Goal: Information Seeking & Learning: Learn about a topic

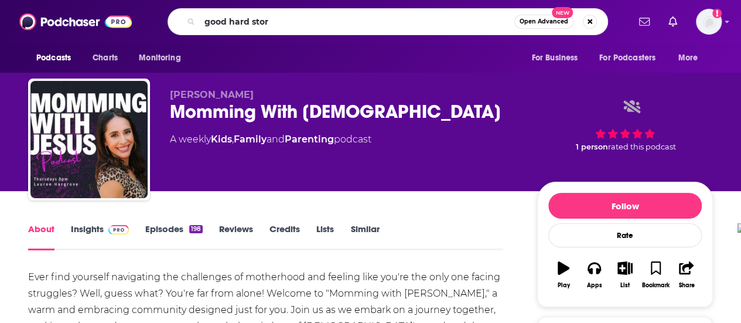
type input "good hard story"
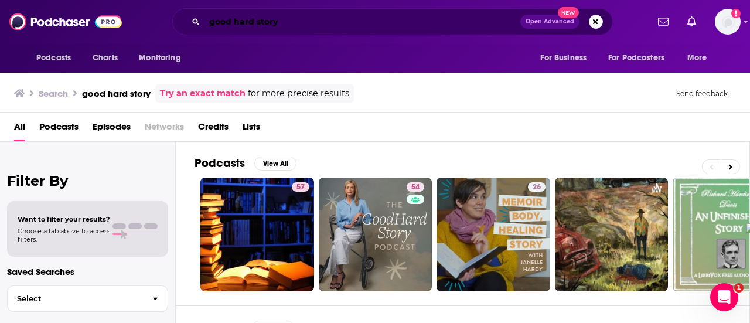
click at [283, 17] on input "good hard story" at bounding box center [362, 21] width 316 height 19
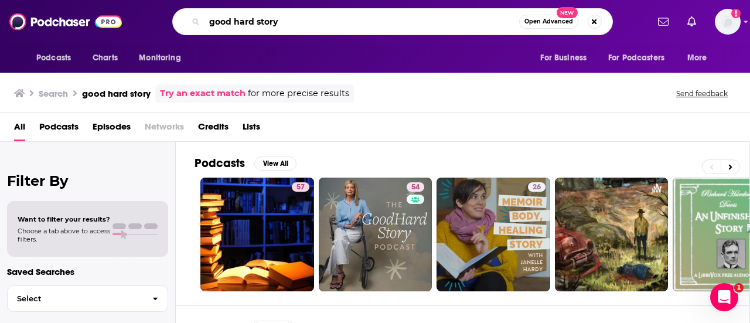
click at [283, 17] on input "good hard story" at bounding box center [361, 21] width 315 height 19
type input "saved not soft"
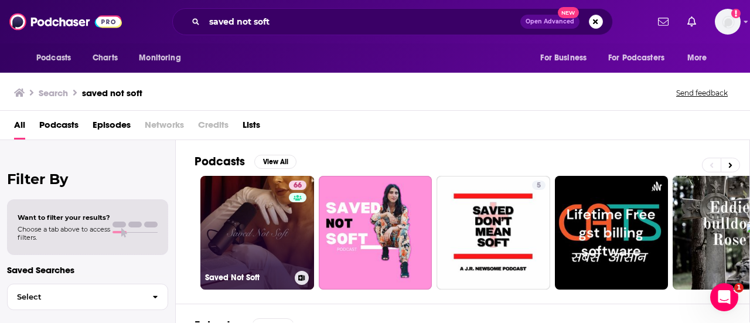
click at [248, 238] on link "66 Saved Not Soft" at bounding box center [257, 233] width 114 height 114
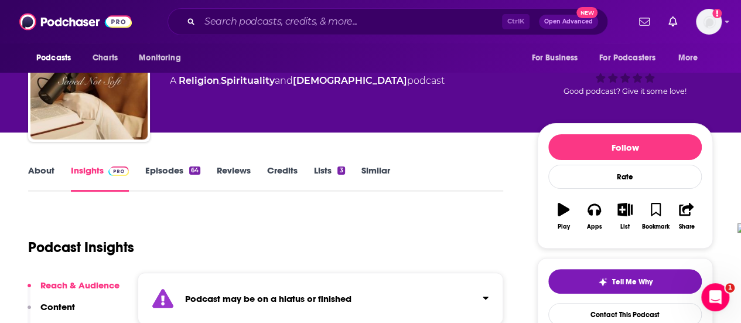
scroll to position [59, 0]
click at [172, 171] on link "Episodes 64" at bounding box center [172, 178] width 55 height 27
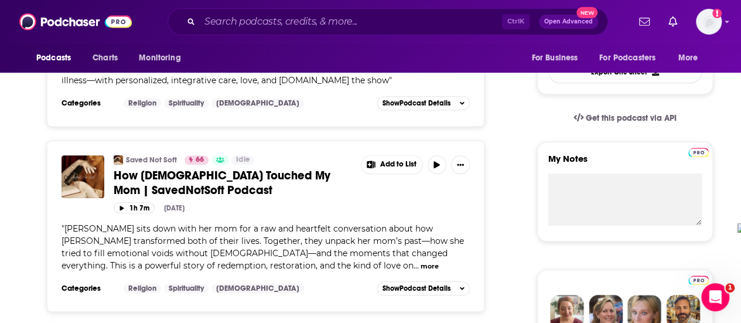
scroll to position [352, 0]
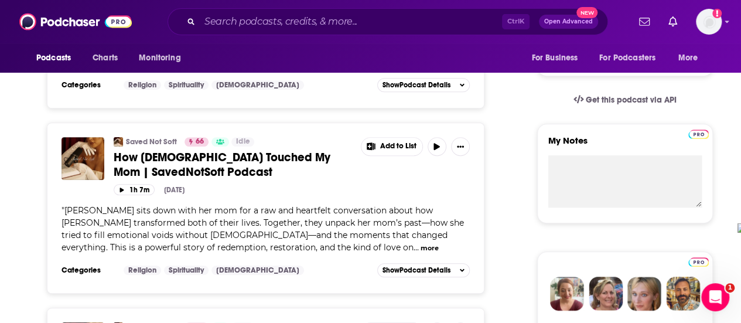
click at [421, 244] on button "more" at bounding box center [430, 248] width 18 height 10
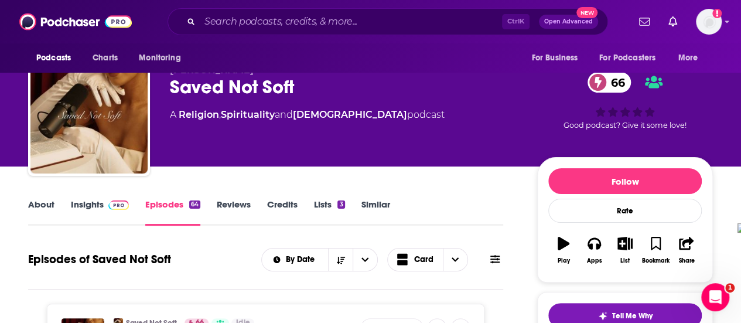
scroll to position [0, 0]
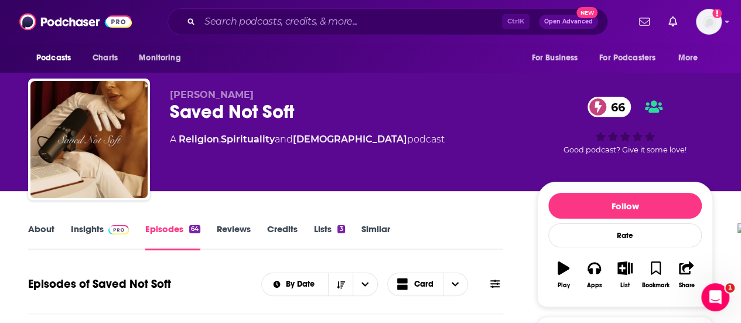
click at [79, 228] on link "Insights" at bounding box center [100, 236] width 58 height 27
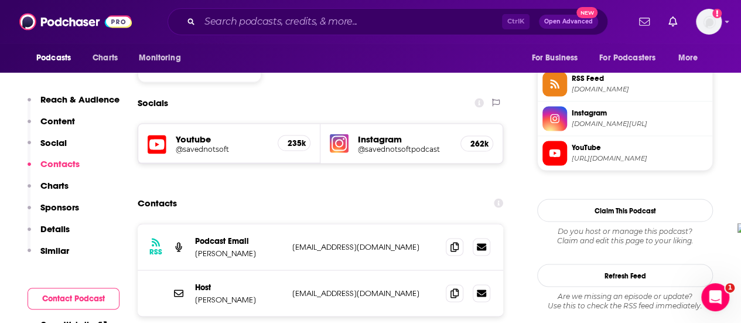
scroll to position [1055, 0]
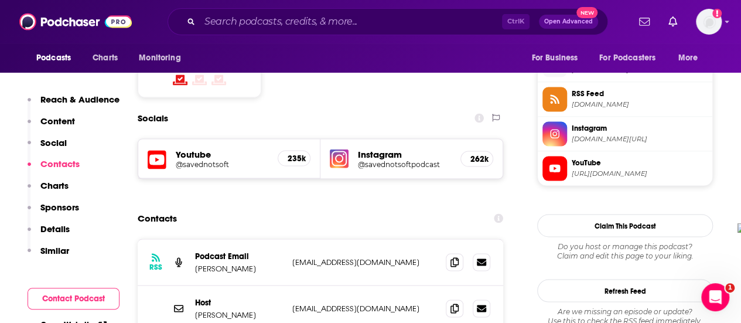
click at [229, 159] on h5 "@savednotsoft" at bounding box center [222, 163] width 93 height 9
click at [313, 23] on input "Search podcasts, credits, & more..." at bounding box center [351, 21] width 302 height 19
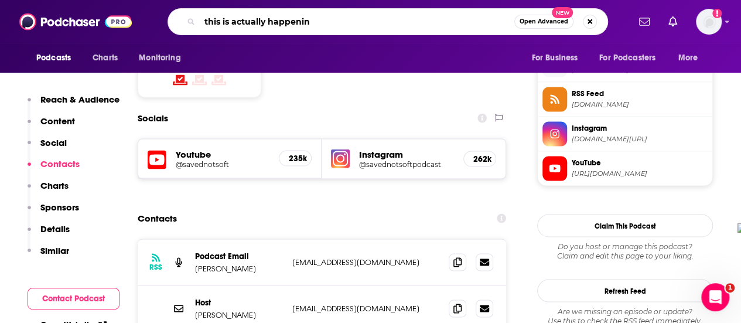
type input "this is actually happening"
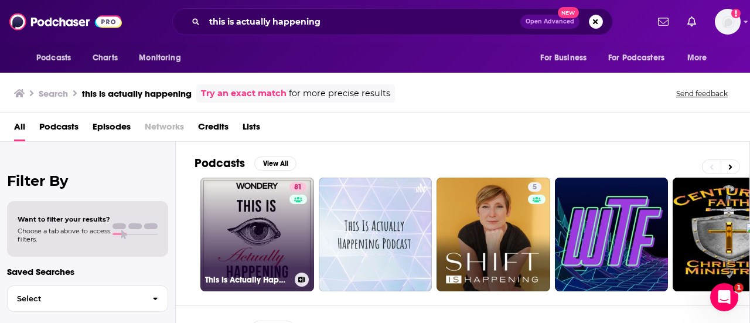
click at [264, 224] on link "81 This Is Actually Happening" at bounding box center [257, 235] width 114 height 114
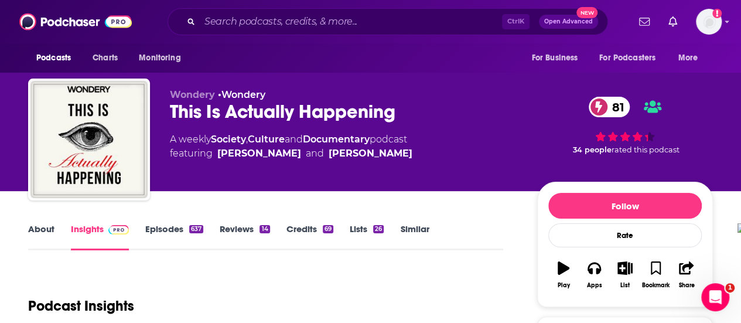
click at [35, 229] on link "About" at bounding box center [41, 236] width 26 height 27
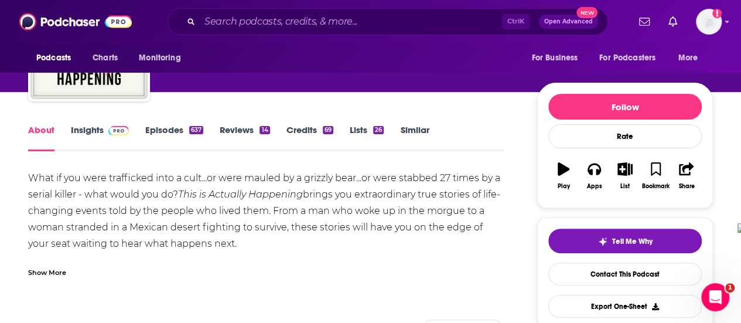
scroll to position [117, 0]
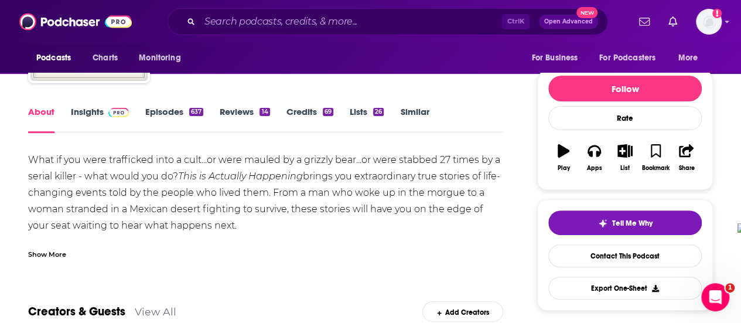
click at [43, 253] on div "Show More" at bounding box center [47, 253] width 38 height 11
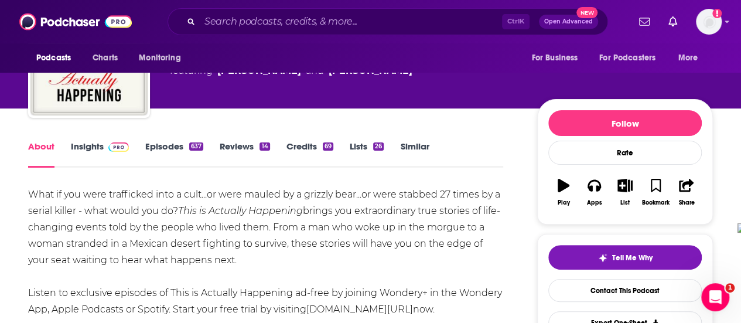
scroll to position [59, 0]
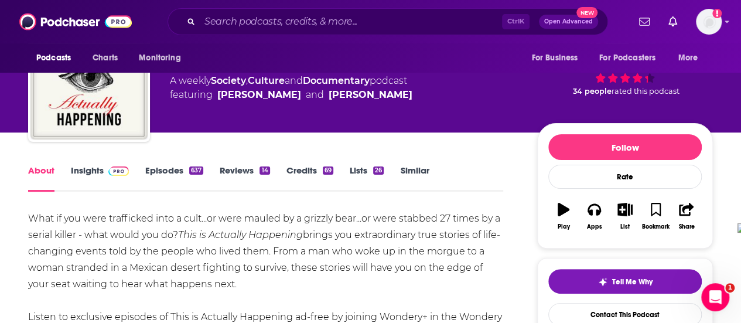
click at [156, 171] on link "Episodes 637" at bounding box center [174, 178] width 58 height 27
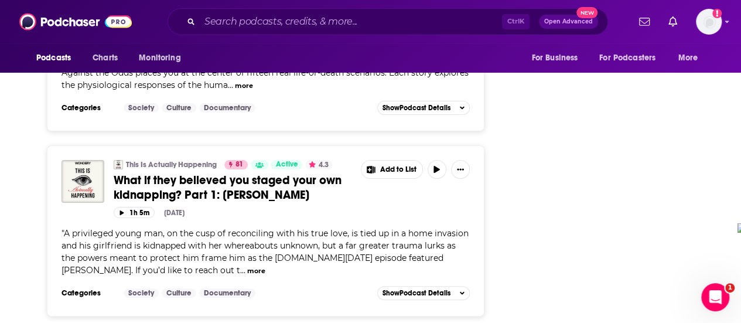
scroll to position [4544, 0]
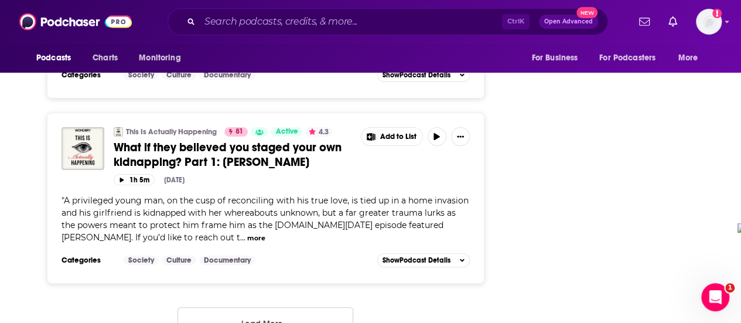
click at [285, 307] on button "Load More ..." at bounding box center [266, 323] width 176 height 32
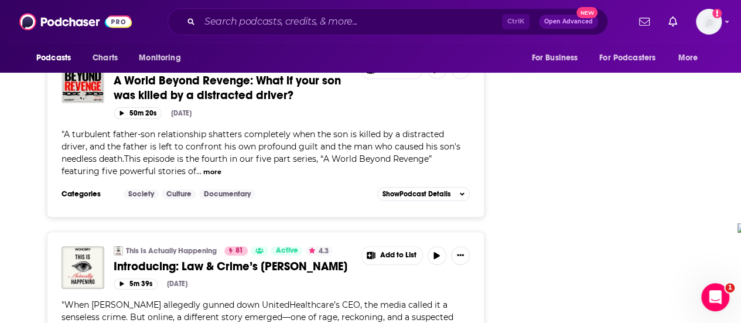
scroll to position [6712, 0]
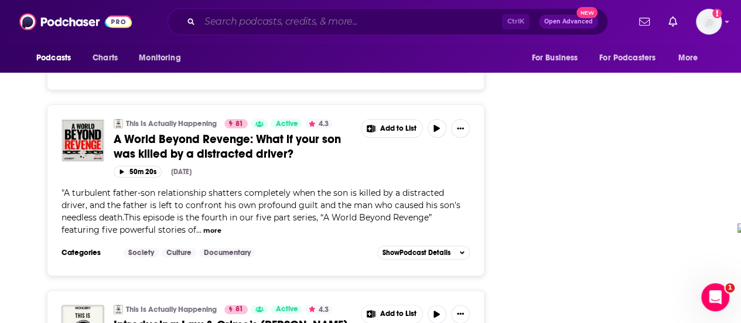
click at [299, 24] on input "Search podcasts, credits, & more..." at bounding box center [351, 21] width 302 height 19
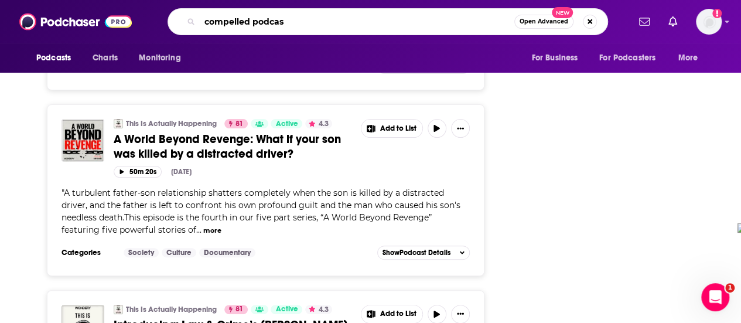
type input "compelled podcast"
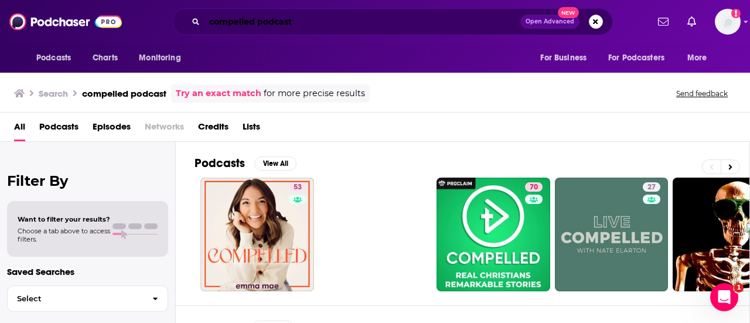
click at [271, 20] on input "compelled podcast" at bounding box center [362, 21] width 316 height 19
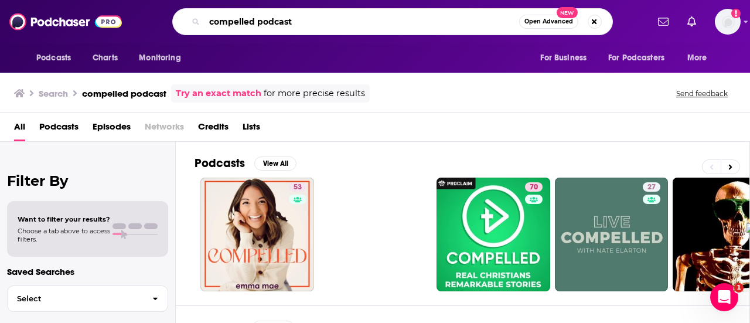
click at [271, 20] on input "compelled podcast" at bounding box center [361, 21] width 315 height 19
type input "the moth podcast"
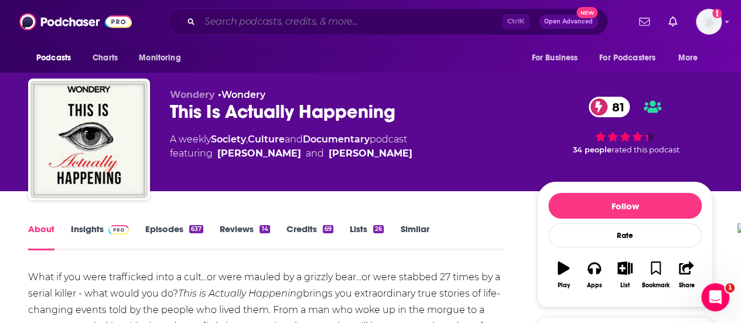
drag, startPoint x: 283, startPoint y: 20, endPoint x: 304, endPoint y: 19, distance: 21.1
click at [283, 20] on input "Search podcasts, credits, & more..." at bounding box center [351, 21] width 302 height 19
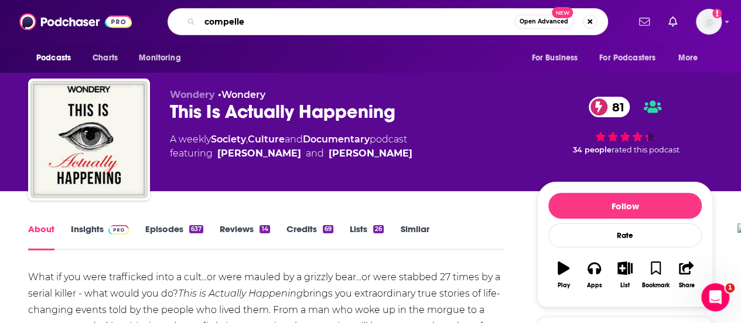
type input "compelled"
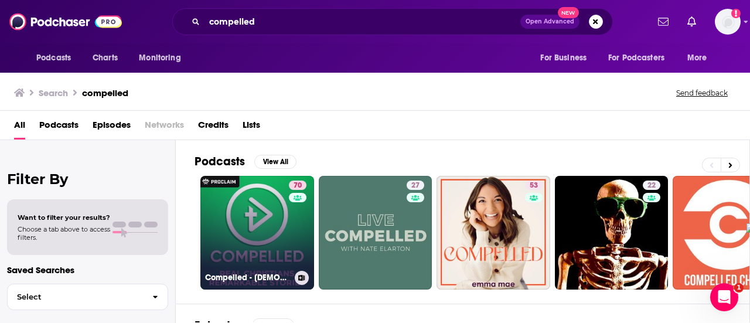
click at [229, 240] on link "70 Compelled - [DEMOGRAPHIC_DATA] Stories & Testimonies" at bounding box center [257, 233] width 114 height 114
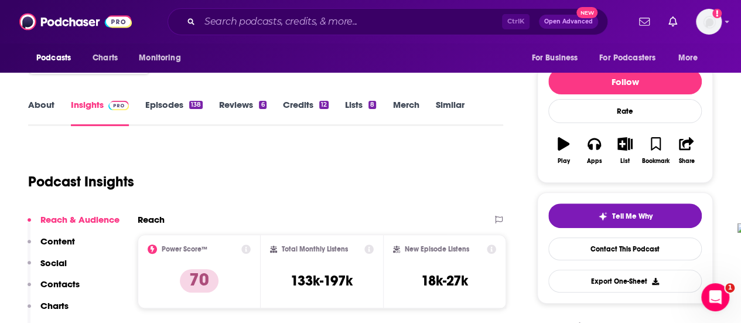
scroll to position [59, 0]
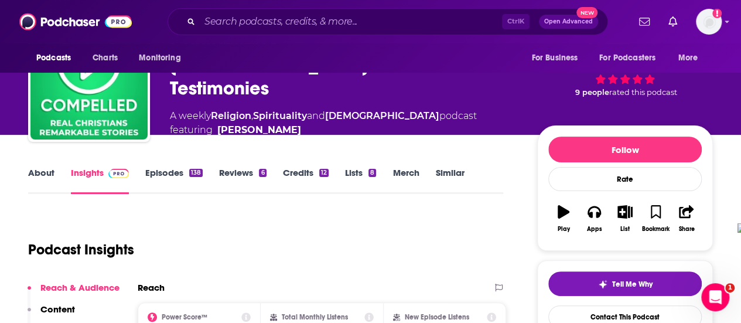
click at [49, 175] on link "About" at bounding box center [41, 180] width 26 height 27
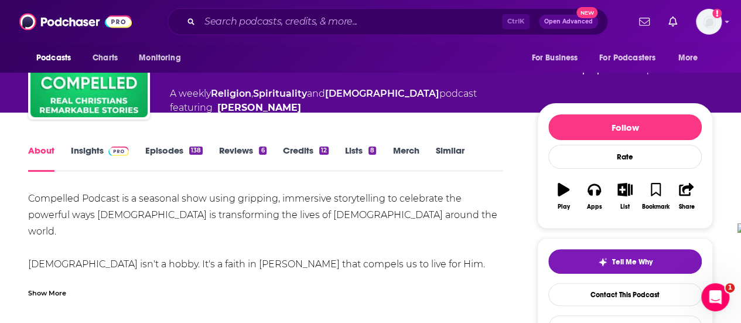
scroll to position [117, 0]
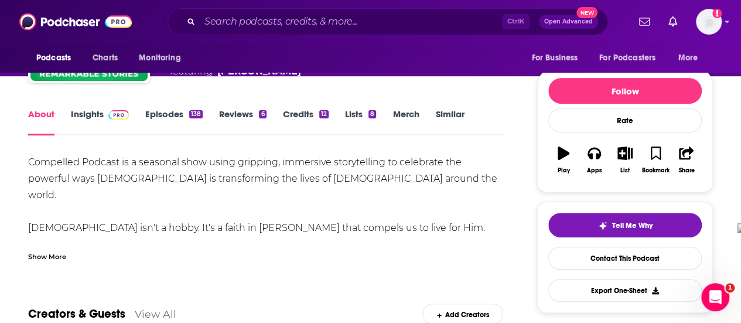
click at [59, 251] on div "Show More" at bounding box center [47, 255] width 38 height 11
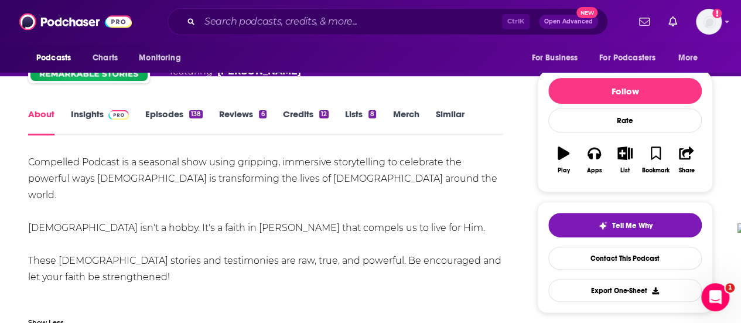
click at [96, 108] on link "Insights" at bounding box center [100, 121] width 58 height 27
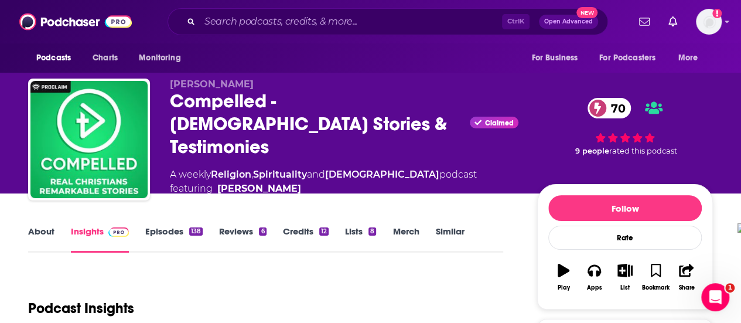
click at [173, 226] on link "Episodes 138" at bounding box center [173, 239] width 57 height 27
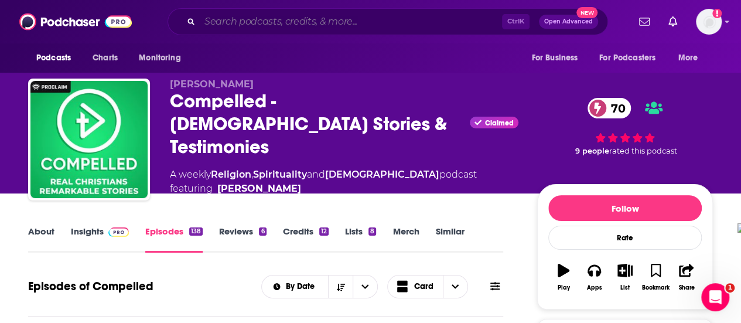
click at [352, 29] on input "Search podcasts, credits, & more..." at bounding box center [351, 21] width 302 height 19
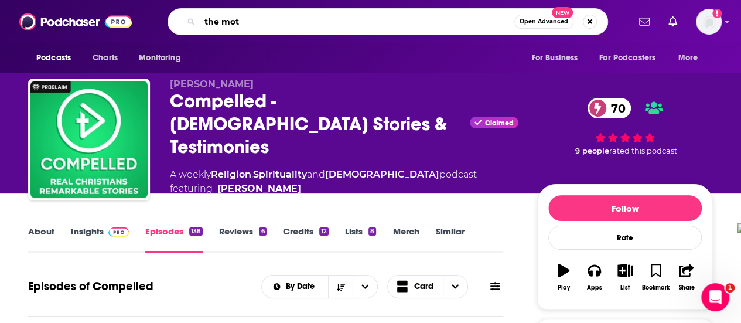
type input "the moth"
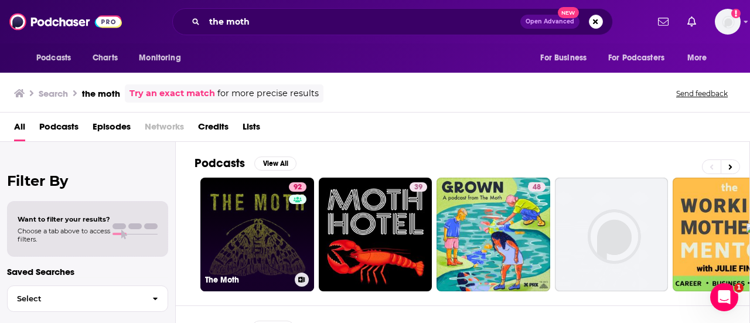
click at [258, 222] on link "92 The Moth" at bounding box center [257, 235] width 114 height 114
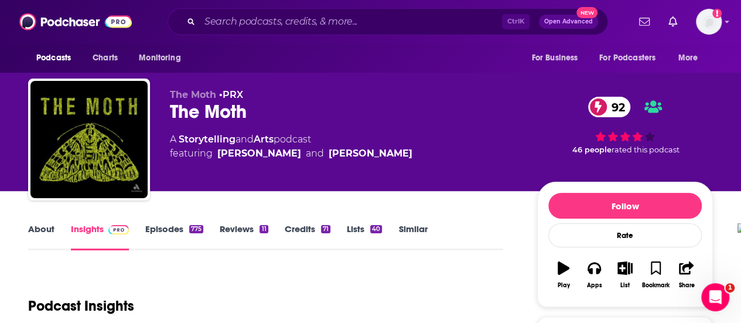
scroll to position [59, 0]
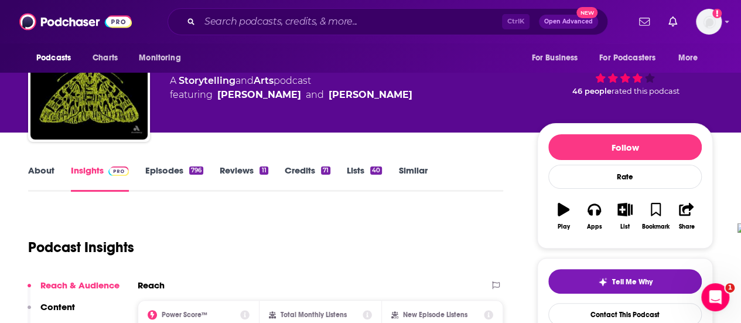
click at [48, 168] on link "About" at bounding box center [41, 178] width 26 height 27
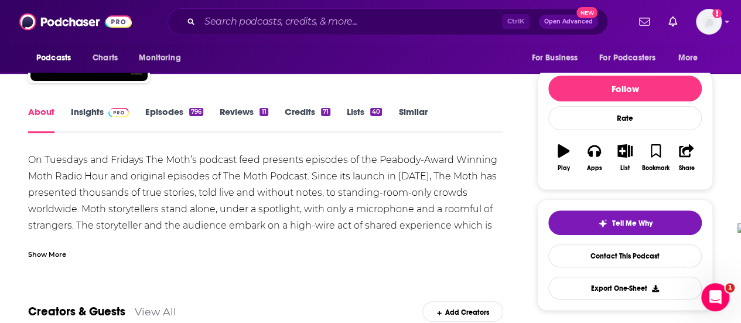
scroll to position [176, 0]
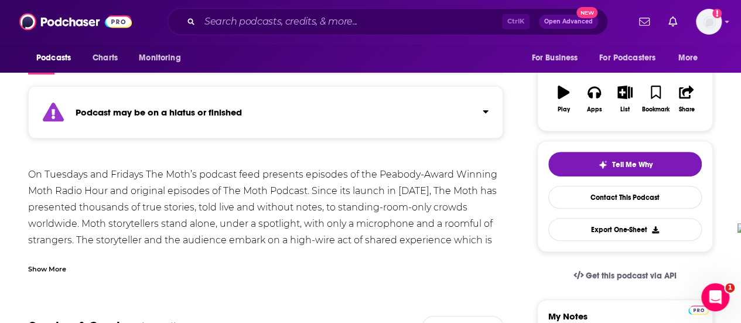
click at [45, 265] on div "Show More" at bounding box center [47, 267] width 38 height 11
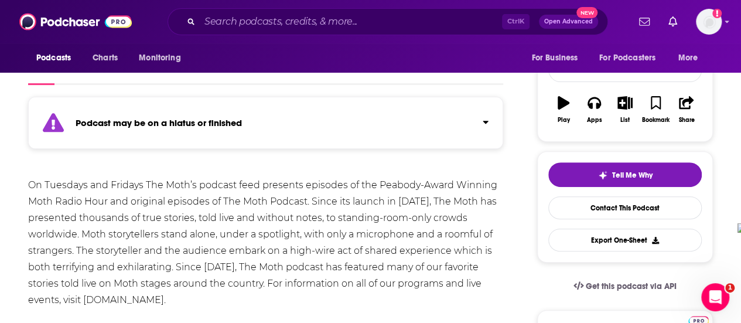
scroll to position [59, 0]
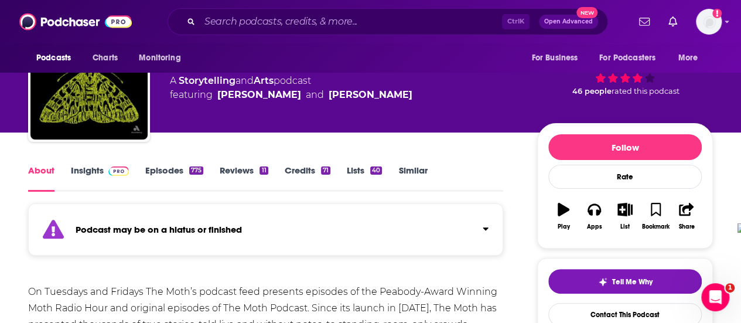
click at [156, 172] on link "Episodes 775" at bounding box center [174, 178] width 58 height 27
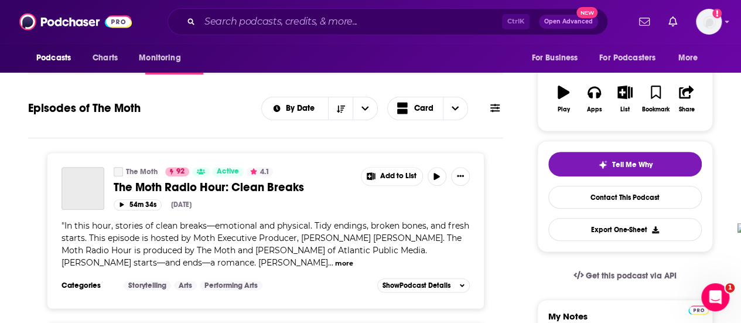
scroll to position [234, 0]
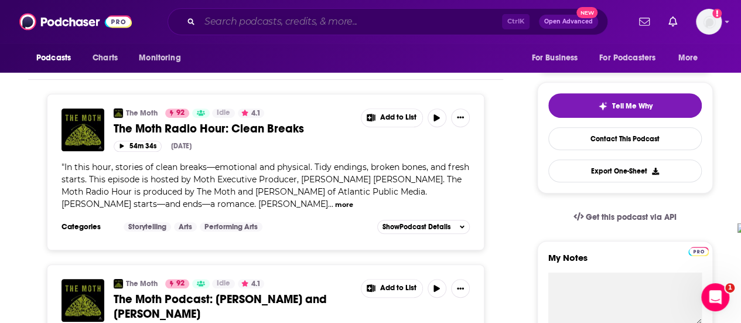
click at [312, 25] on input "Search podcasts, credits, & more..." at bounding box center [351, 21] width 302 height 19
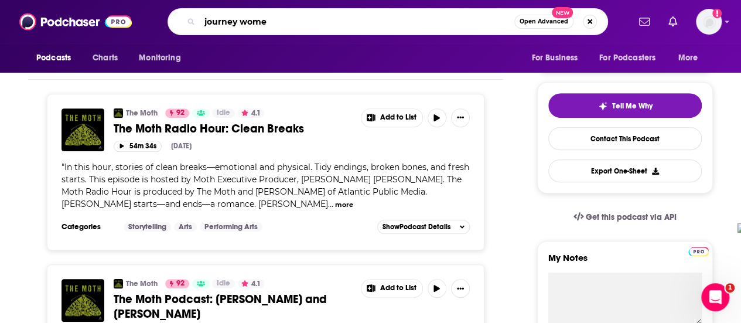
type input "journey women"
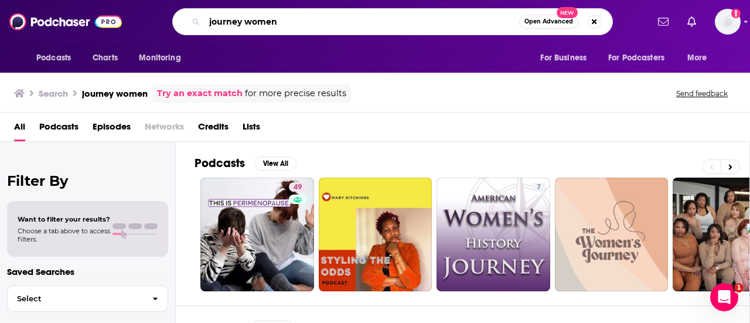
drag, startPoint x: 299, startPoint y: 16, endPoint x: 304, endPoint y: 20, distance: 6.2
click at [299, 16] on input "journey women" at bounding box center [361, 21] width 315 height 19
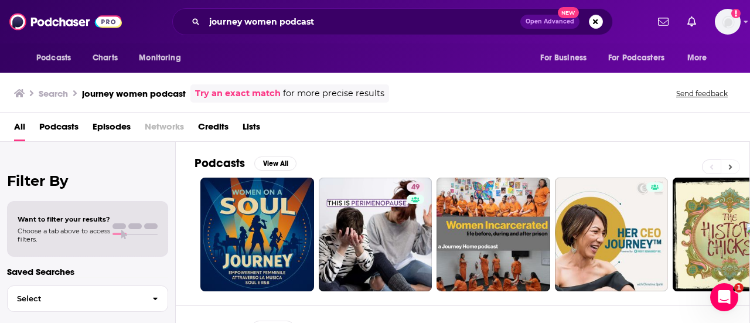
click at [729, 167] on icon at bounding box center [730, 167] width 4 height 8
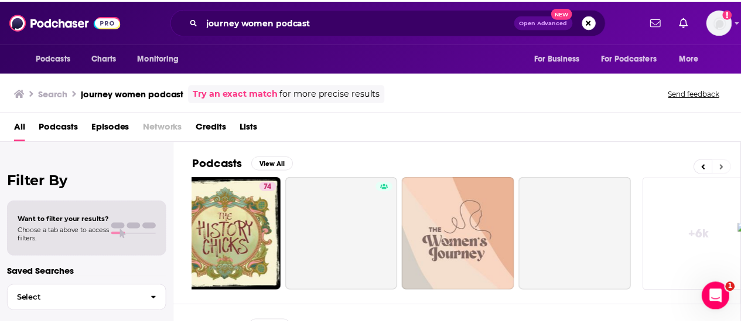
scroll to position [0, 520]
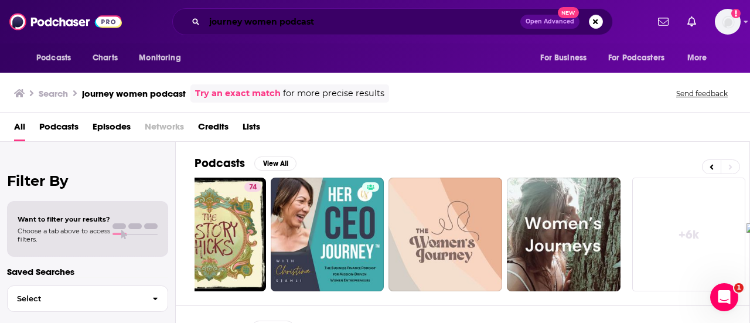
click at [335, 18] on input "journey women podcast" at bounding box center [362, 21] width 316 height 19
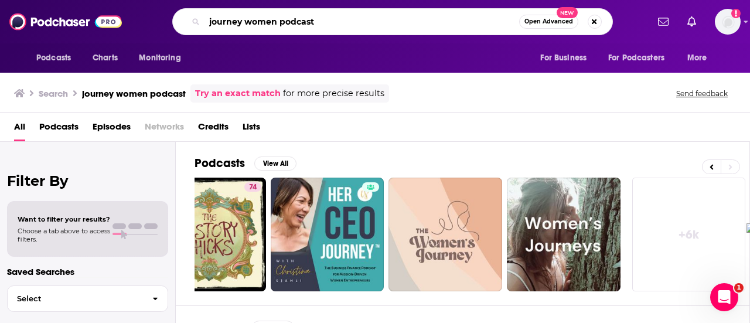
click at [335, 18] on input "journey women podcast" at bounding box center [361, 21] width 315 height 19
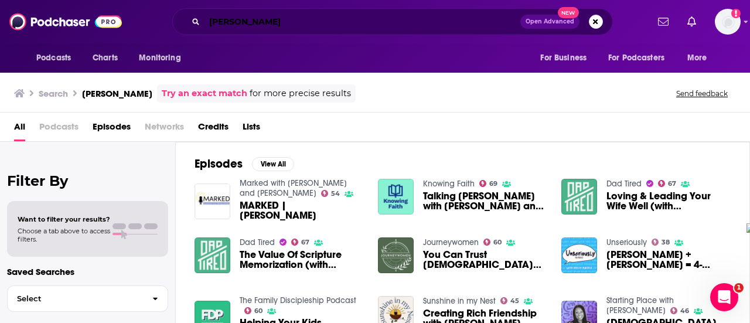
click at [294, 13] on input "[PERSON_NAME]" at bounding box center [362, 21] width 316 height 19
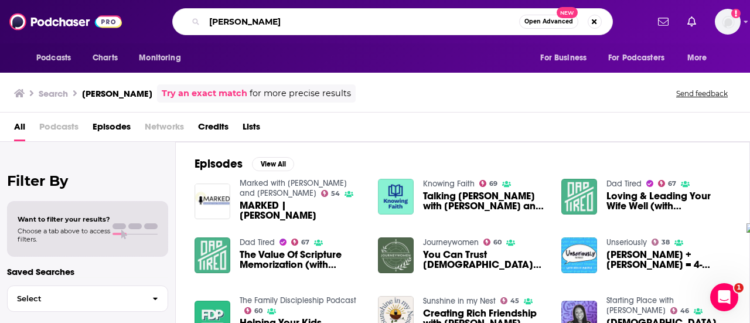
click at [294, 13] on input "[PERSON_NAME]" at bounding box center [361, 21] width 315 height 19
type input "the widow podcast"
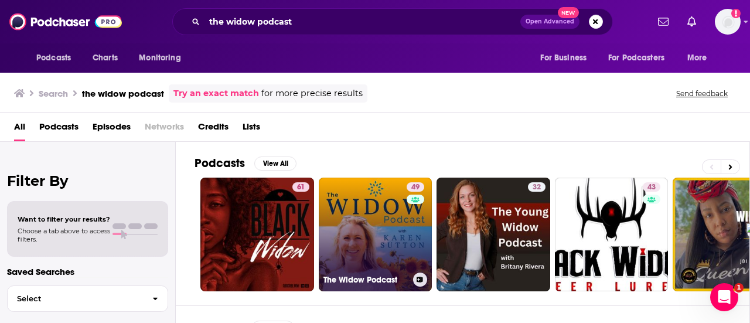
click at [362, 224] on link "49 The Widow Podcast" at bounding box center [376, 235] width 114 height 114
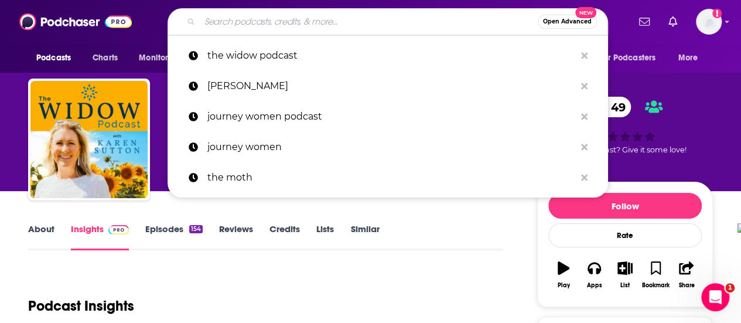
click at [324, 26] on input "Search podcasts, credits, & more..." at bounding box center [369, 21] width 338 height 19
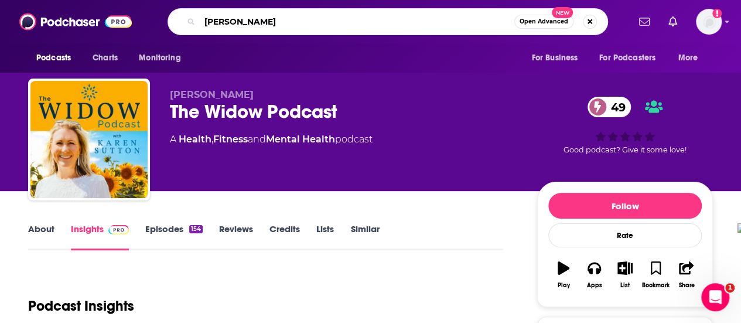
type input "[PERSON_NAME]"
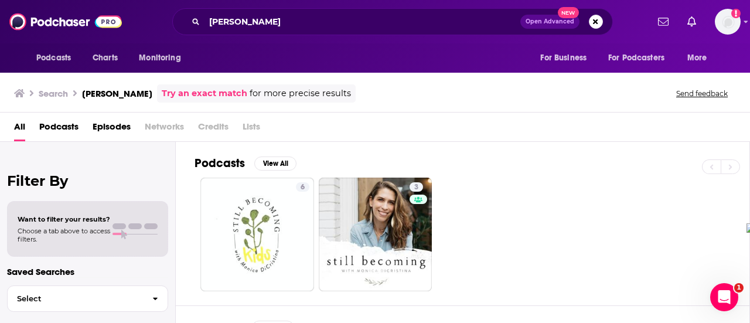
click at [274, 12] on div "[PERSON_NAME] Open Advanced New" at bounding box center [392, 21] width 441 height 27
click at [275, 21] on input "[PERSON_NAME]" at bounding box center [362, 21] width 316 height 19
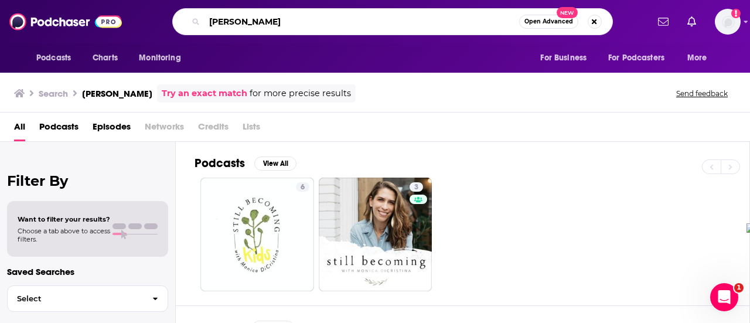
click at [275, 21] on input "[PERSON_NAME]" at bounding box center [361, 21] width 315 height 19
click at [276, 21] on input "[PERSON_NAME]" at bounding box center [361, 21] width 315 height 19
type input "a holy mess"
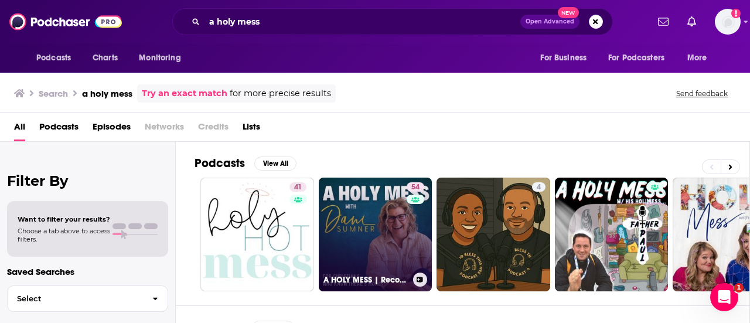
click at [370, 254] on link "54 A HOLY MESS | Recovery, Shame, Regret, [MEDICAL_DATA], Emotional Healing, [D…" at bounding box center [376, 235] width 114 height 114
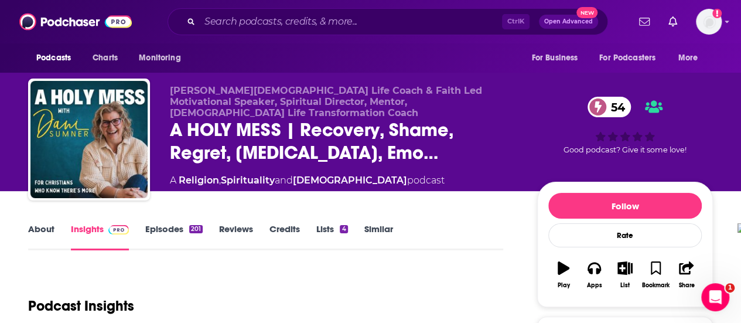
click at [42, 233] on link "About" at bounding box center [41, 236] width 26 height 27
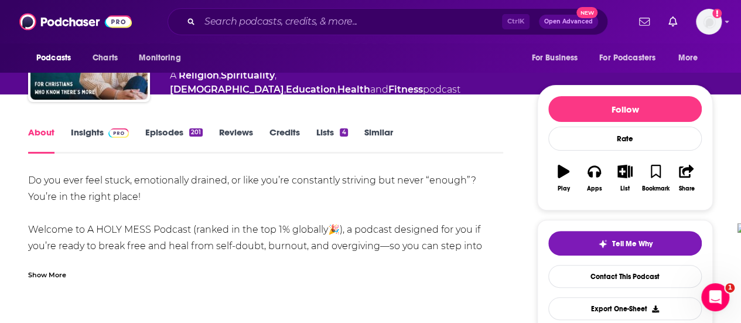
scroll to position [117, 0]
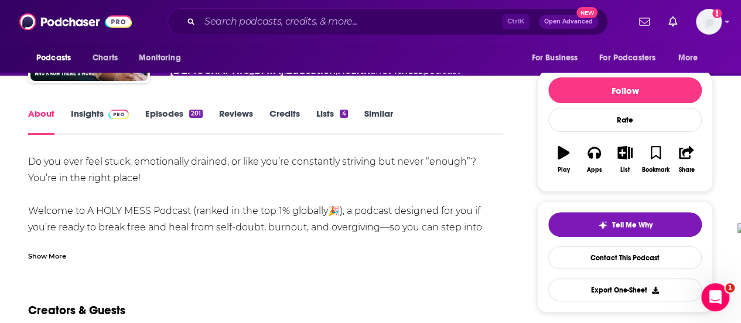
click at [60, 251] on div "Show More" at bounding box center [47, 255] width 38 height 11
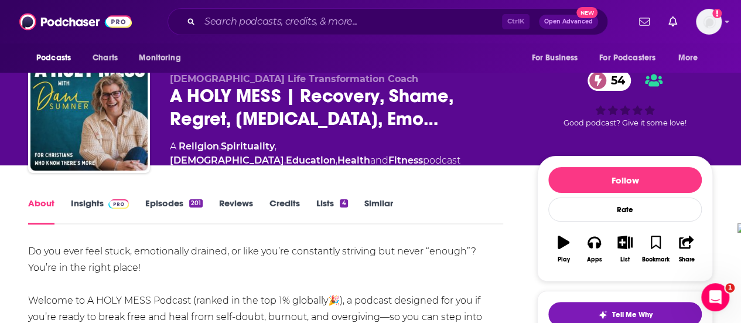
scroll to position [0, 0]
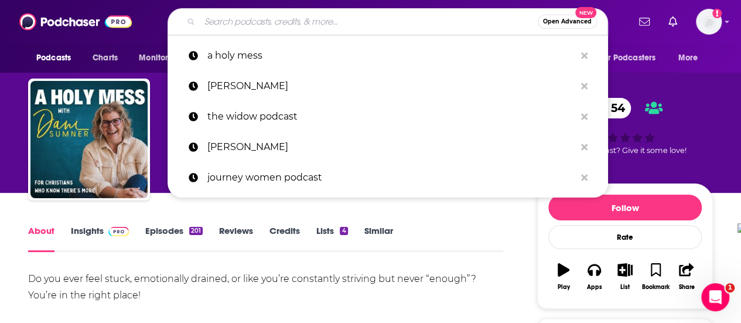
click at [280, 24] on input "Search podcasts, credits, & more..." at bounding box center [369, 21] width 338 height 19
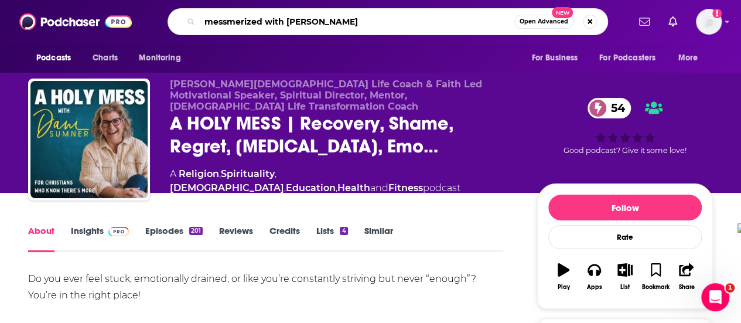
type input "messmerized with [PERSON_NAME]"
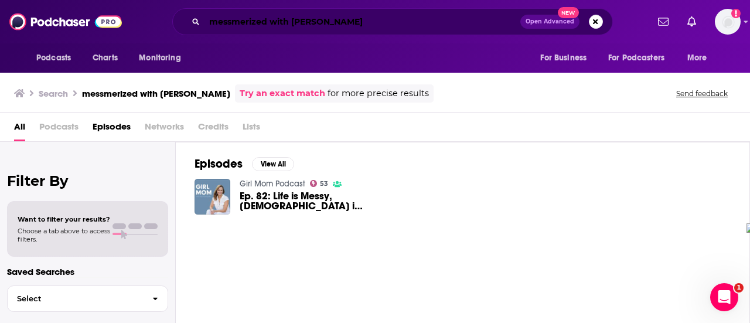
click at [373, 25] on input "messmerized with [PERSON_NAME]" at bounding box center [362, 21] width 316 height 19
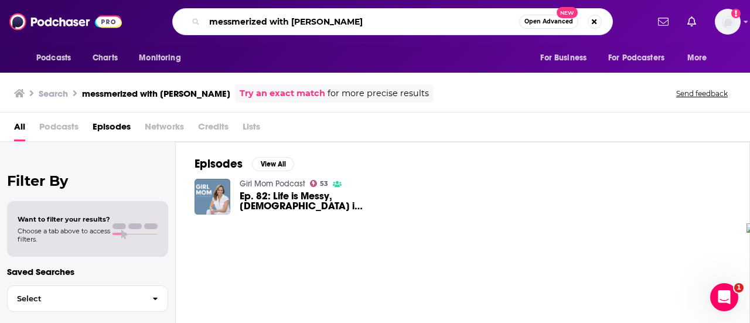
click at [373, 25] on input "messmerized with [PERSON_NAME]" at bounding box center [361, 21] width 315 height 19
type input "Messmerized"
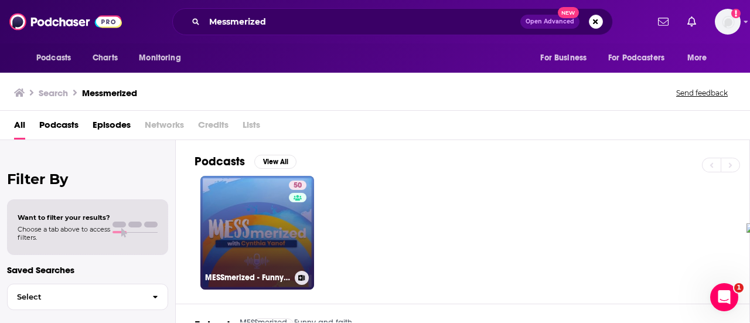
click at [261, 260] on link "50 MESSmerized - Funny and faith based encouragement in marriage , family , [DE…" at bounding box center [257, 233] width 114 height 114
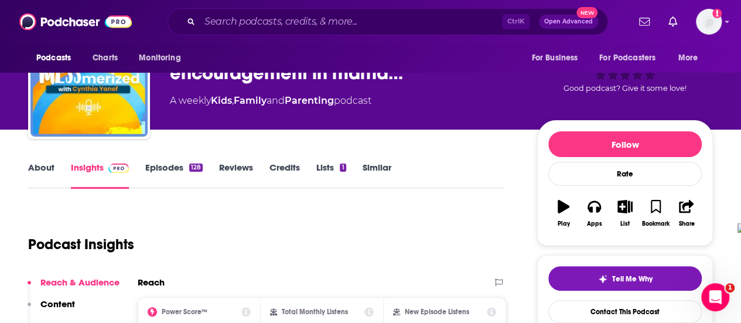
scroll to position [59, 0]
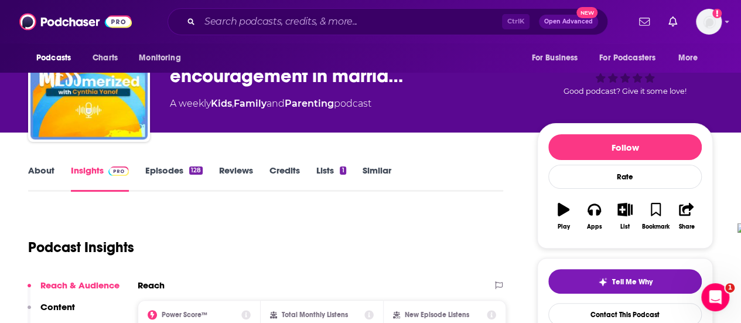
click at [37, 173] on link "About" at bounding box center [41, 178] width 26 height 27
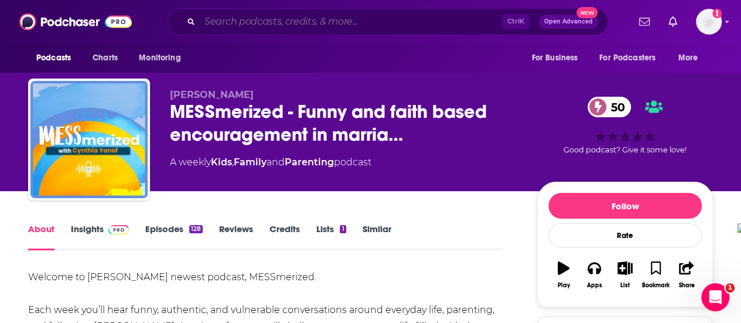
click at [279, 26] on input "Search podcasts, credits, & more..." at bounding box center [351, 21] width 302 height 19
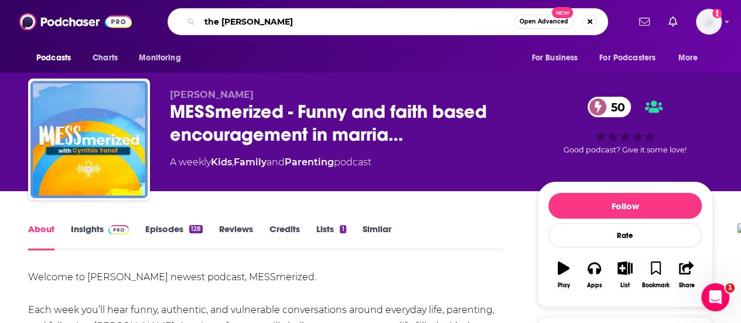
type input "the [PERSON_NAME]"
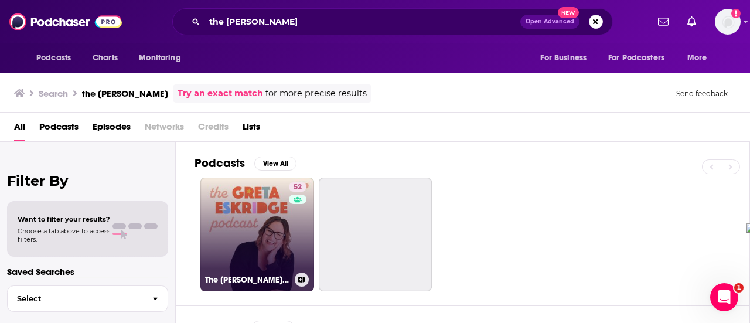
click at [242, 203] on link "52 The [PERSON_NAME] Podcast" at bounding box center [257, 235] width 114 height 114
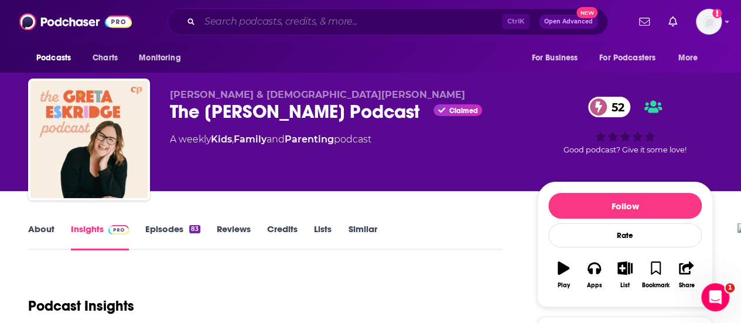
click at [323, 22] on input "Search podcasts, credits, & more..." at bounding box center [351, 21] width 302 height 19
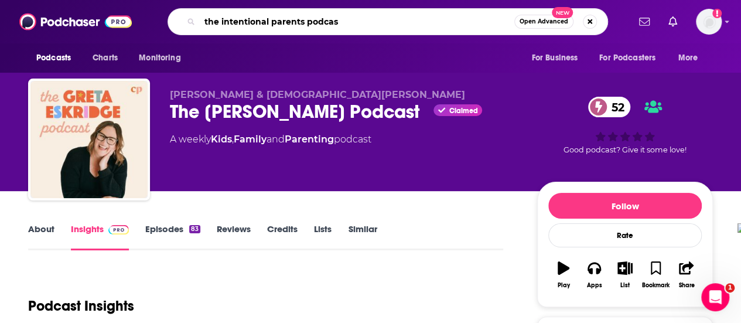
type input "the intentional parents podcast"
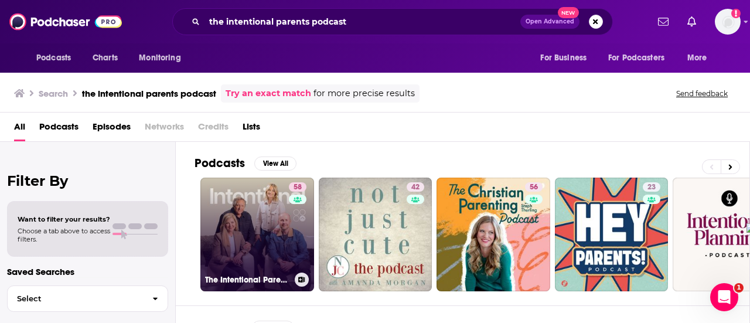
click at [255, 253] on link "58 The Intentional Parents Podcast" at bounding box center [257, 235] width 114 height 114
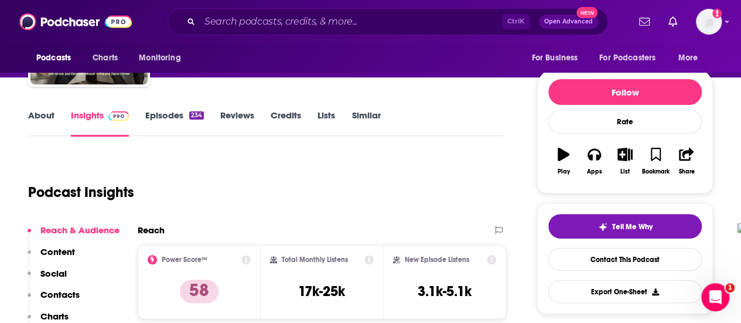
scroll to position [117, 0]
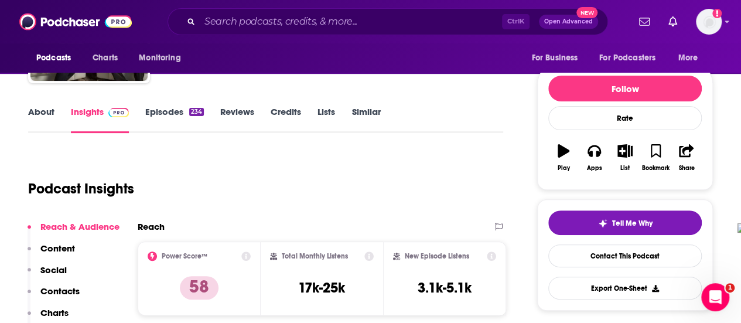
click at [46, 117] on link "About" at bounding box center [41, 119] width 26 height 27
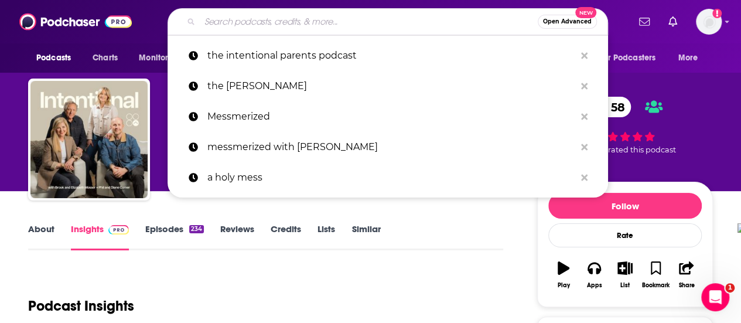
click at [277, 21] on input "Search podcasts, credits, & more..." at bounding box center [369, 21] width 338 height 19
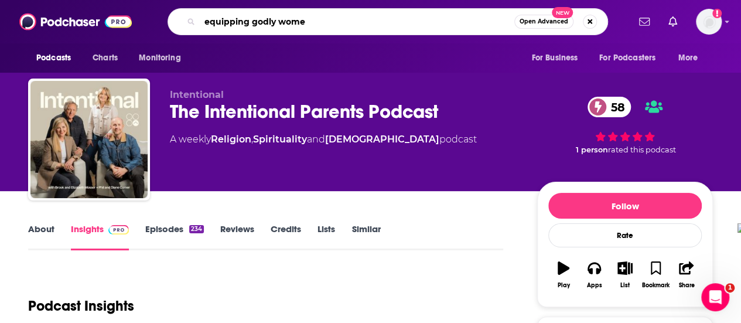
type input "equipping godly women"
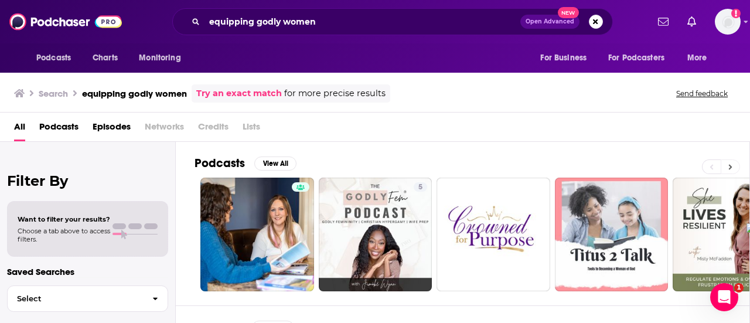
click at [731, 165] on icon at bounding box center [731, 166] width 4 height 5
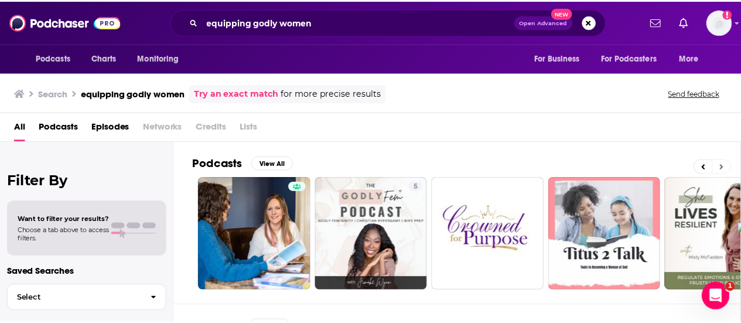
scroll to position [0, 36]
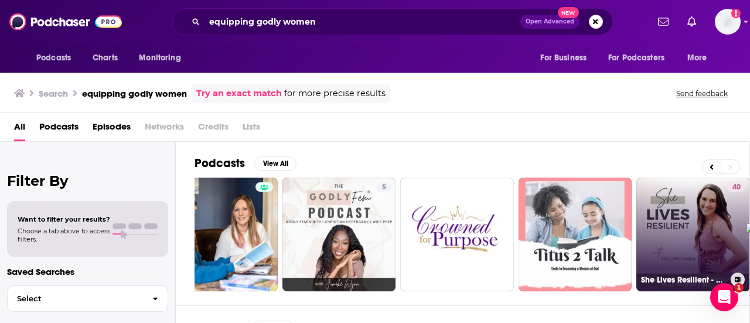
click at [702, 216] on link "40 She Lives Resilient - Emotions, Regulate Emotions, Frustration, Feeling and …" at bounding box center [693, 235] width 114 height 114
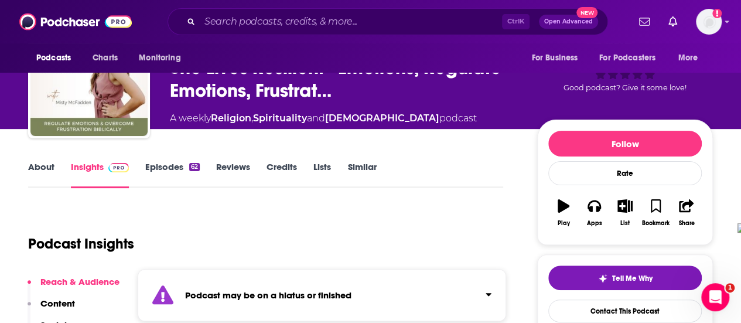
scroll to position [59, 0]
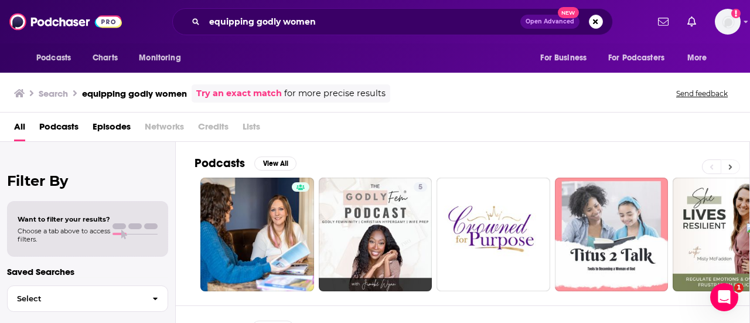
click at [730, 163] on icon at bounding box center [730, 167] width 4 height 8
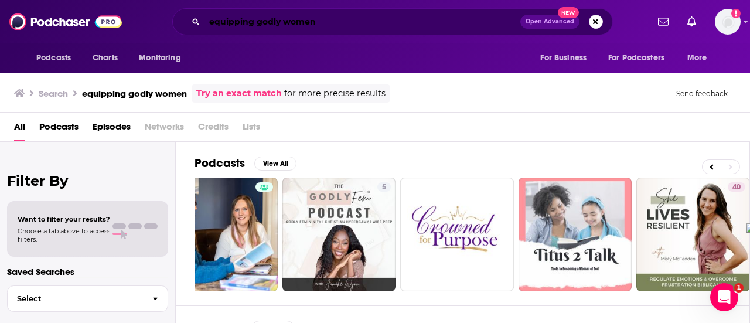
click at [278, 21] on input "equipping godly women" at bounding box center [362, 21] width 316 height 19
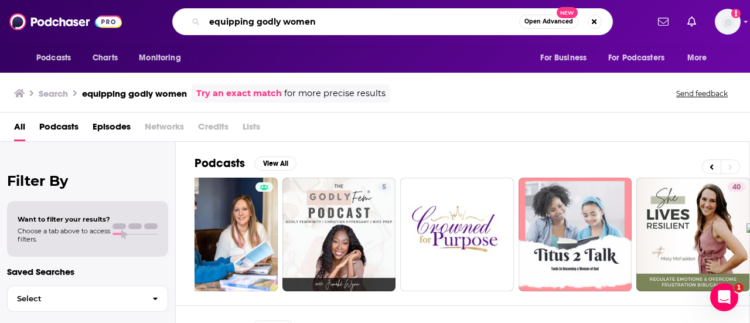
click at [278, 21] on input "equipping godly women" at bounding box center [361, 21] width 315 height 19
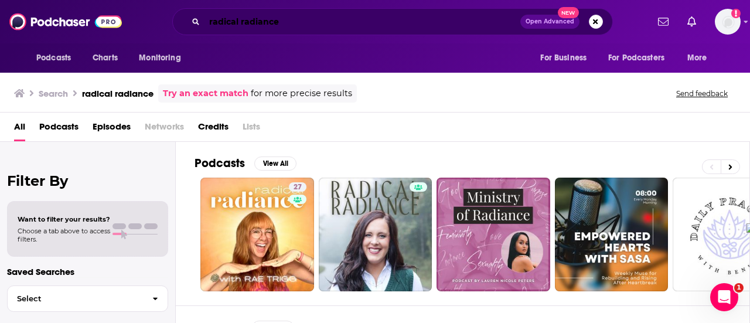
click at [295, 23] on input "radical radiance" at bounding box center [362, 21] width 316 height 19
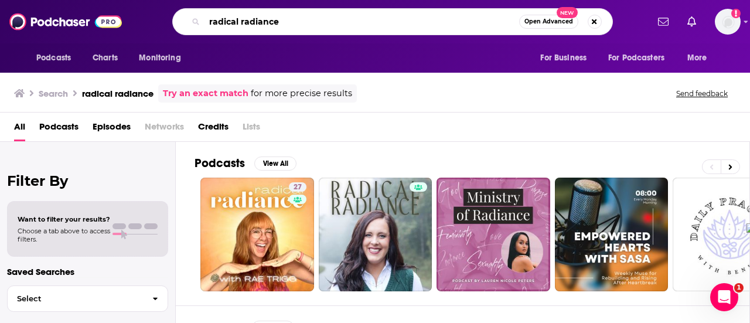
click at [295, 23] on input "radical radiance" at bounding box center [361, 21] width 315 height 19
type input "stories to celebrate beauty"
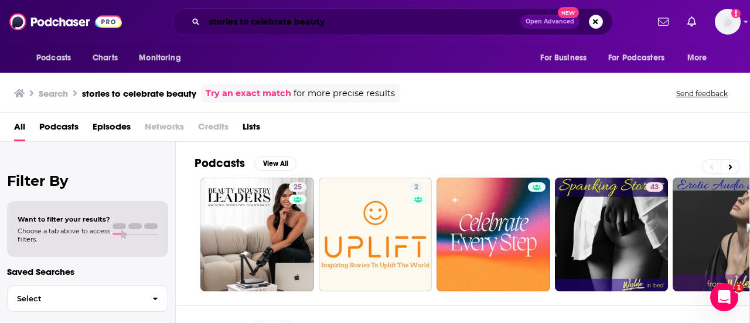
click at [313, 26] on input "stories to celebrate beauty" at bounding box center [362, 21] width 316 height 19
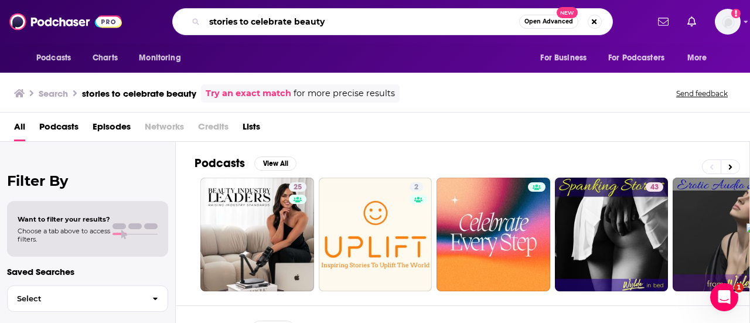
click at [313, 26] on input "stories to celebrate beauty" at bounding box center [361, 21] width 315 height 19
click at [313, 21] on input "stories to celebrate beauty" at bounding box center [361, 21] width 315 height 19
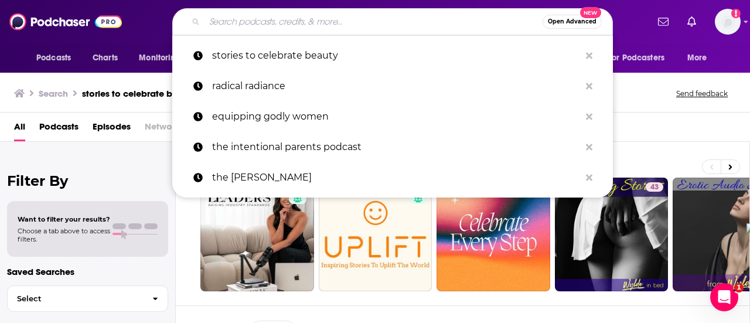
click at [318, 12] on div "Open Advanced New" at bounding box center [392, 21] width 441 height 27
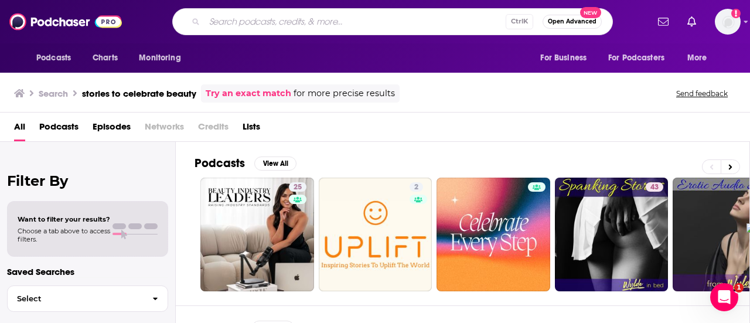
click at [318, 14] on input "Search podcasts, credits, & more..." at bounding box center [354, 21] width 301 height 19
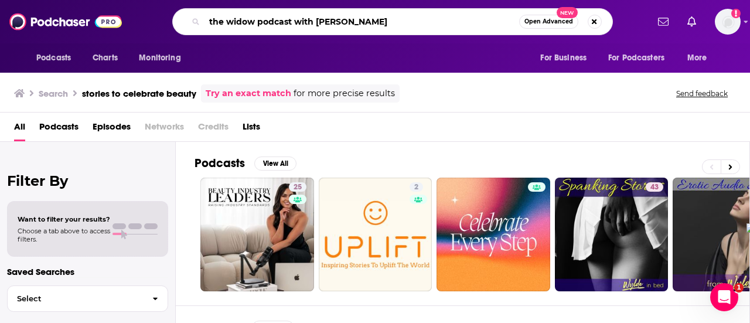
type input "the widow podcast with [PERSON_NAME]"
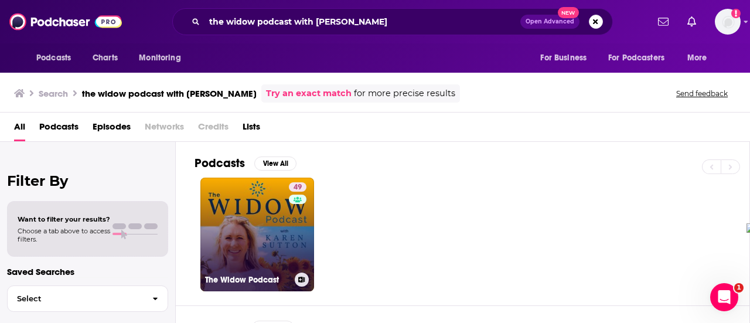
click at [260, 195] on link "49 The Widow Podcast" at bounding box center [257, 235] width 114 height 114
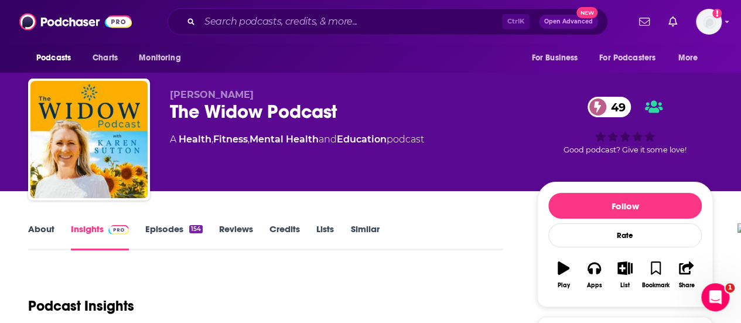
scroll to position [59, 0]
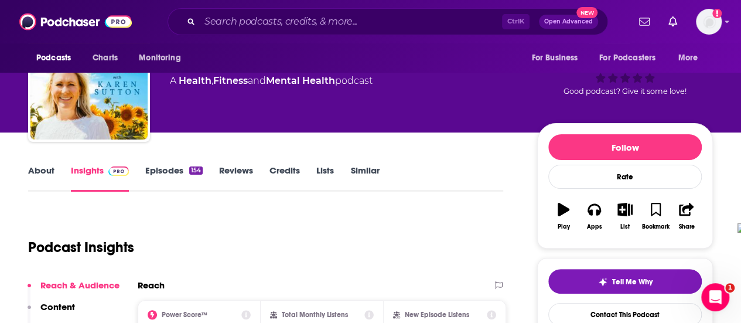
click at [45, 173] on link "About" at bounding box center [41, 178] width 26 height 27
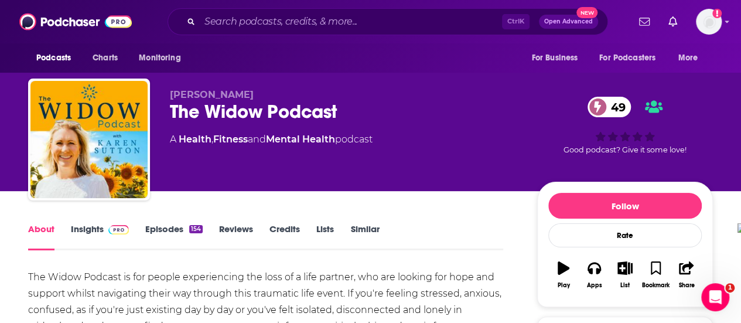
click at [107, 224] on span at bounding box center [116, 228] width 25 height 11
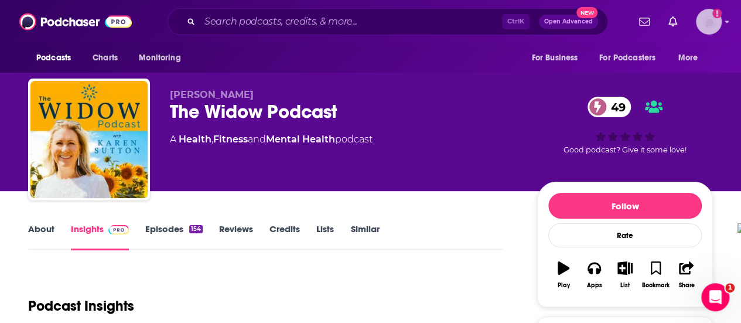
click at [720, 15] on img "Logged in as amandawoods" at bounding box center [709, 22] width 26 height 26
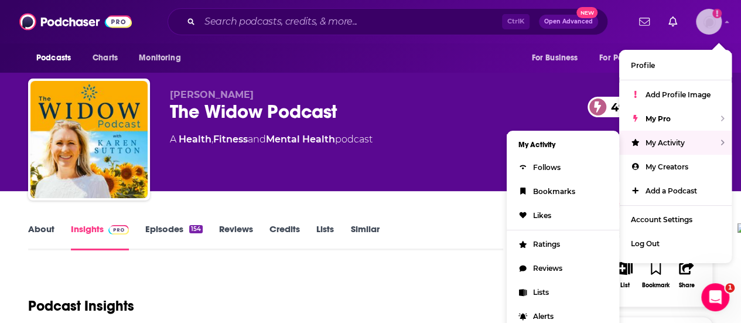
click at [669, 137] on div "My Activity" at bounding box center [675, 143] width 112 height 24
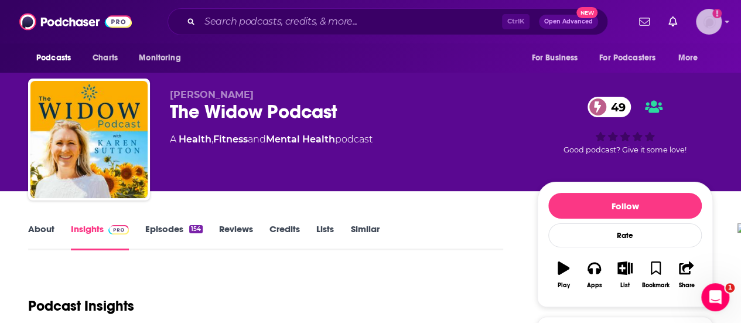
click at [714, 25] on img "Logged in as amandawoods" at bounding box center [709, 22] width 26 height 26
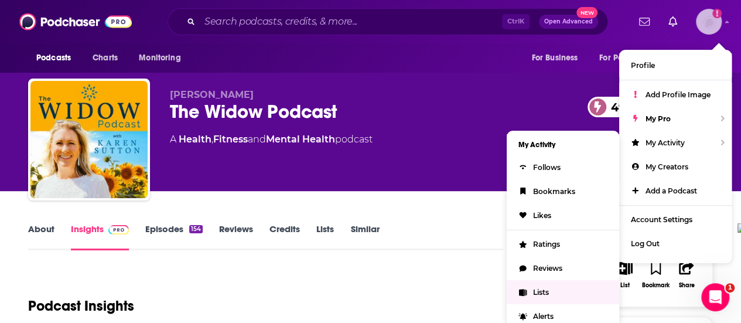
click at [531, 288] on link "Lists" at bounding box center [563, 292] width 112 height 24
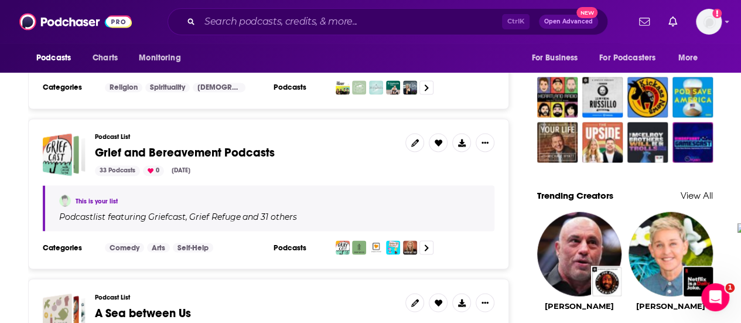
scroll to position [937, 0]
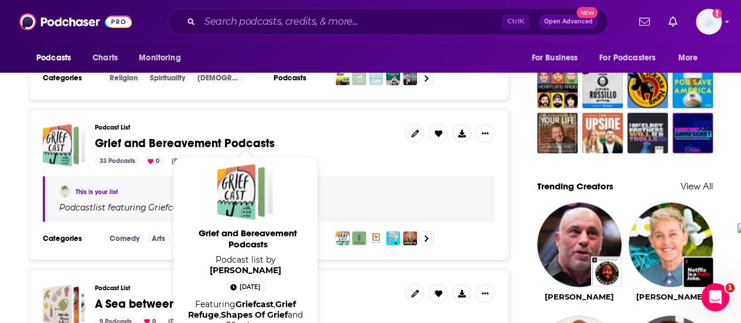
click at [223, 140] on span "Grief and Bereavement Podcasts" at bounding box center [185, 143] width 180 height 15
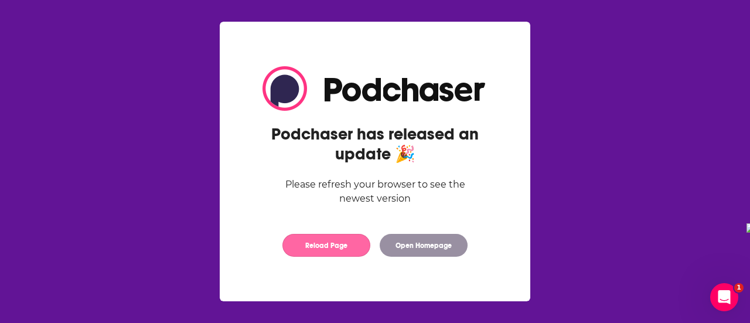
click at [329, 242] on button "Reload Page" at bounding box center [326, 245] width 88 height 23
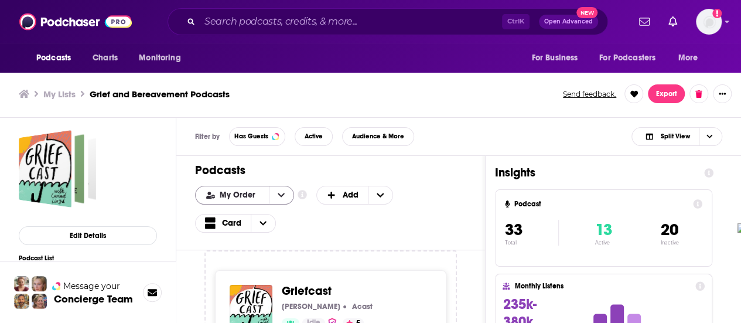
click at [284, 191] on button "open menu" at bounding box center [281, 195] width 25 height 18
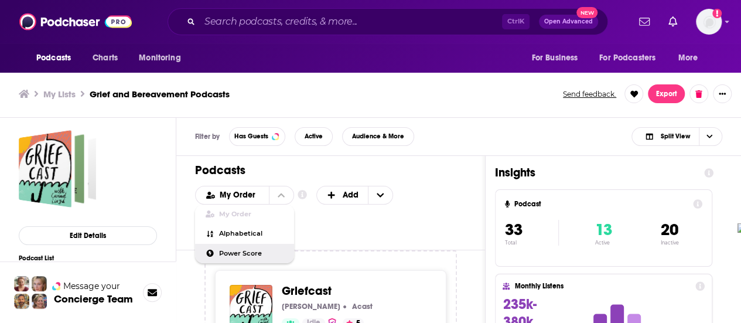
click at [255, 256] on span "Power Score" at bounding box center [252, 253] width 66 height 6
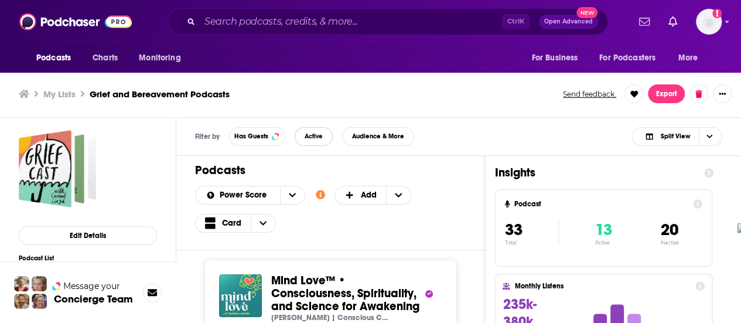
click at [316, 134] on span "Active" at bounding box center [314, 136] width 18 height 6
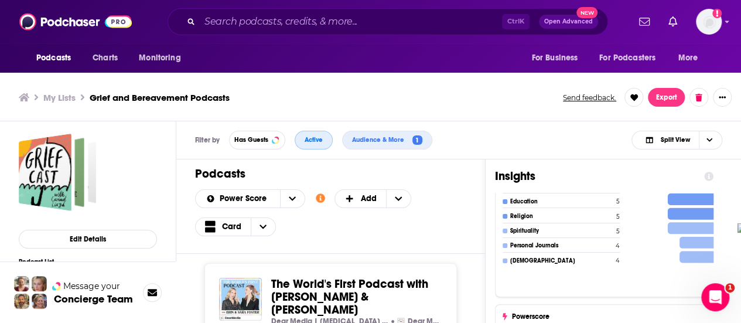
scroll to position [469, 0]
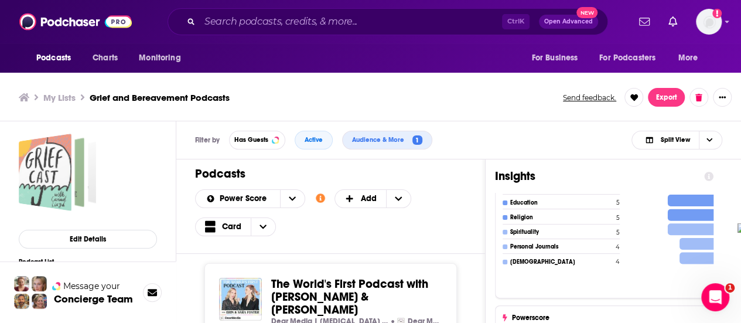
click at [53, 166] on div "Grief and Bereavement Podcasts" at bounding box center [45, 172] width 53 height 77
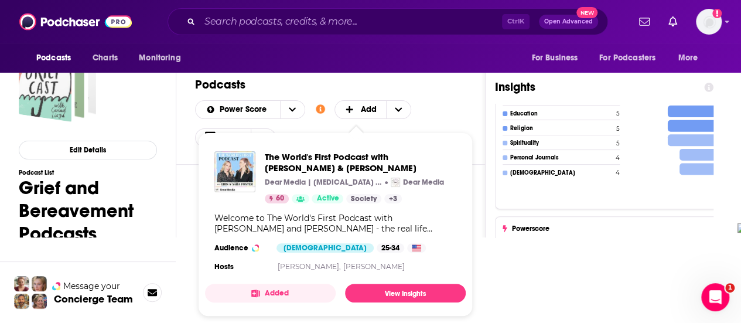
scroll to position [4, 0]
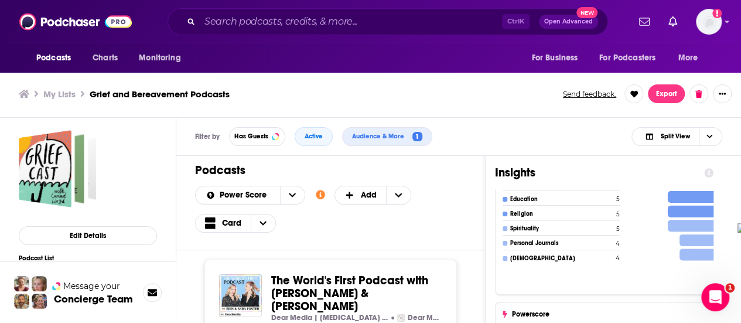
click at [436, 226] on div "Power Score Customize Your List Order Select the “My Order” sort and remove all…" at bounding box center [330, 209] width 271 height 47
click at [63, 94] on h3 "My Lists" at bounding box center [59, 93] width 32 height 11
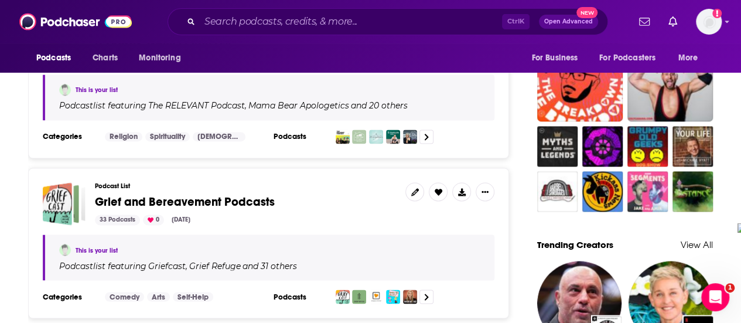
scroll to position [937, 0]
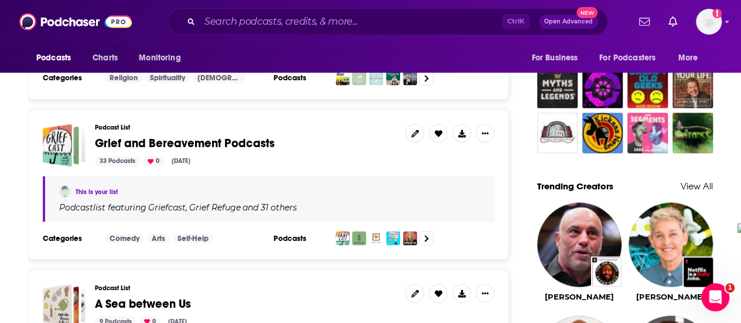
click at [171, 136] on span "Grief and Bereavement Podcasts" at bounding box center [185, 143] width 180 height 15
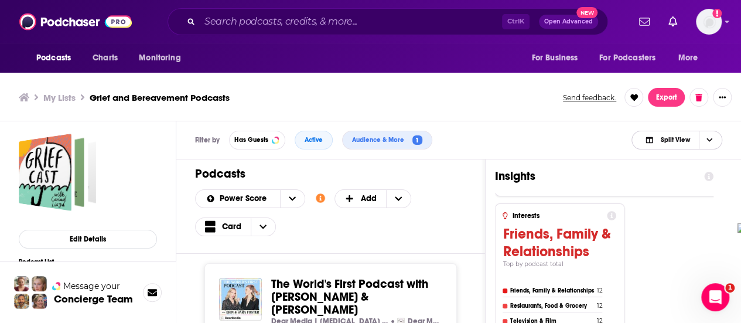
click at [701, 138] on span "Choose View" at bounding box center [709, 140] width 20 height 18
click at [670, 176] on span "Podcast Only" at bounding box center [684, 179] width 58 height 6
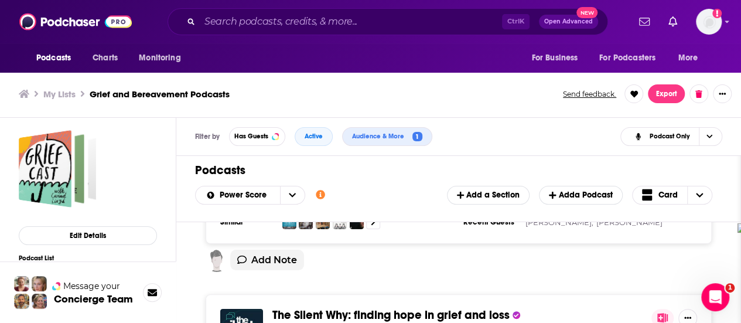
scroll to position [2051, 0]
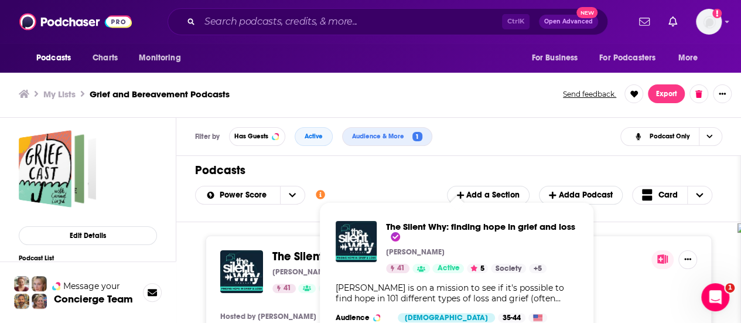
drag, startPoint x: 427, startPoint y: 227, endPoint x: 620, endPoint y: 254, distance: 195.2
click at [620, 284] on div "41 Active 5" at bounding box center [457, 288] width 370 height 9
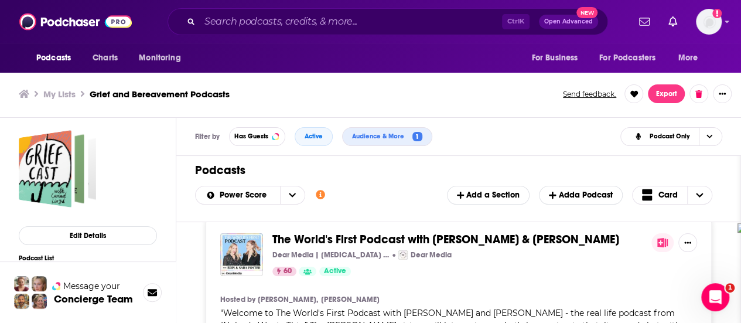
scroll to position [0, 0]
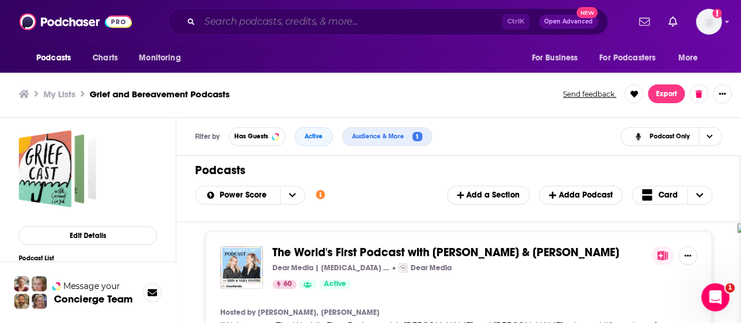
click at [240, 21] on input "Search podcasts, credits, & more..." at bounding box center [351, 21] width 302 height 19
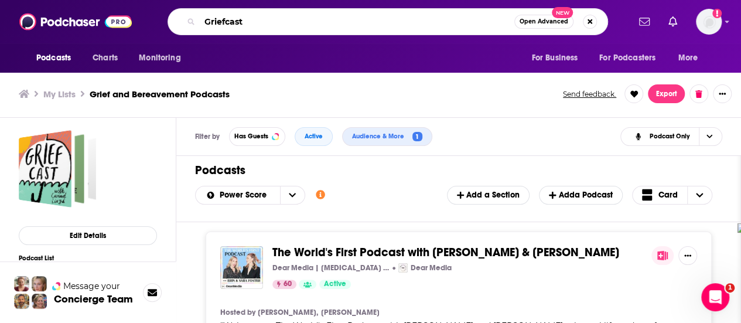
type input "Griefcast"
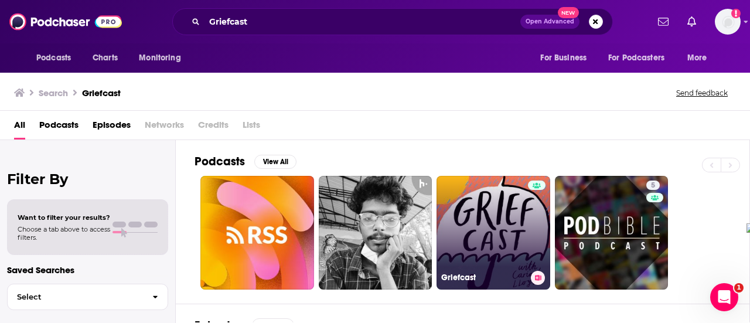
click at [481, 222] on link "Griefcast" at bounding box center [494, 233] width 114 height 114
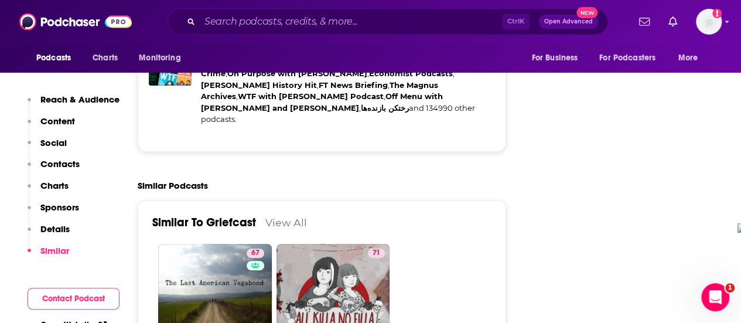
scroll to position [2227, 0]
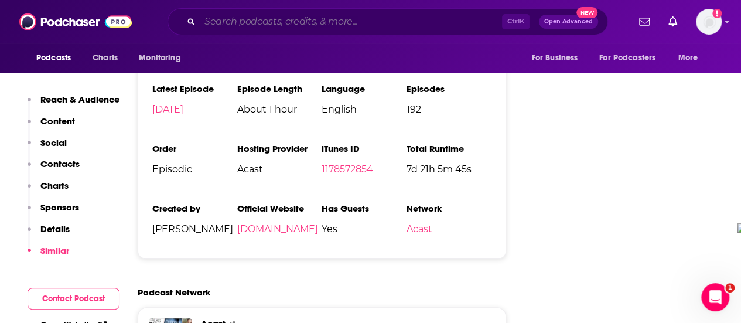
click at [288, 26] on input "Search podcasts, credits, & more..." at bounding box center [351, 21] width 302 height 19
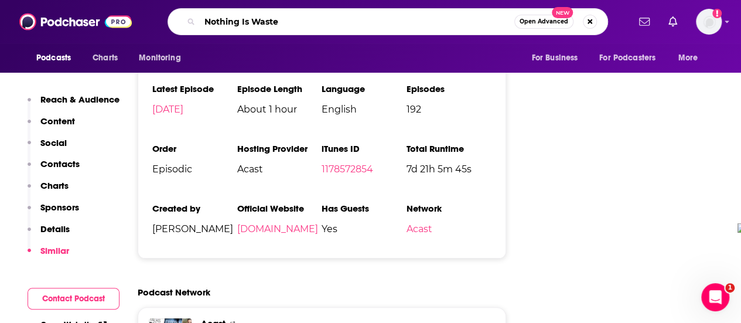
type input "Nothing Is Wasted"
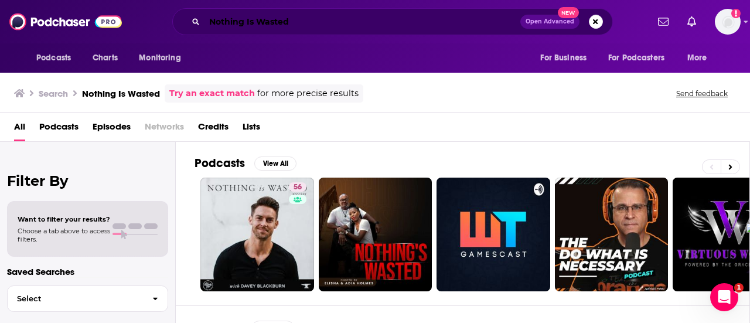
click at [250, 22] on input "Nothing Is Wasted" at bounding box center [362, 21] width 316 height 19
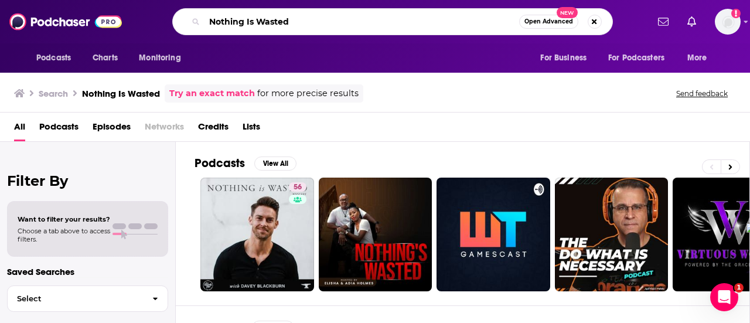
click at [250, 21] on input "Nothing Is Wasted" at bounding box center [361, 21] width 315 height 19
type input "christ with coffee on ice"
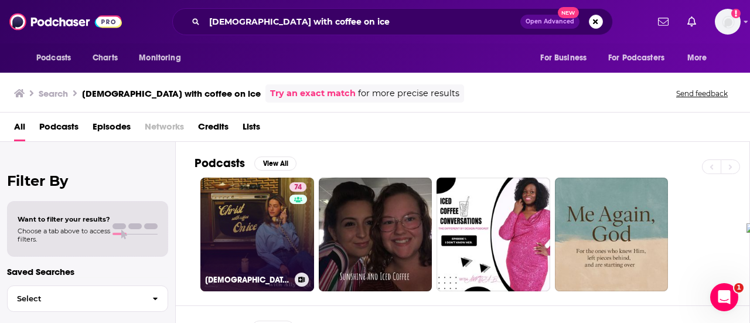
click at [266, 248] on link "74 Christ With Coffee On Ice" at bounding box center [257, 235] width 114 height 114
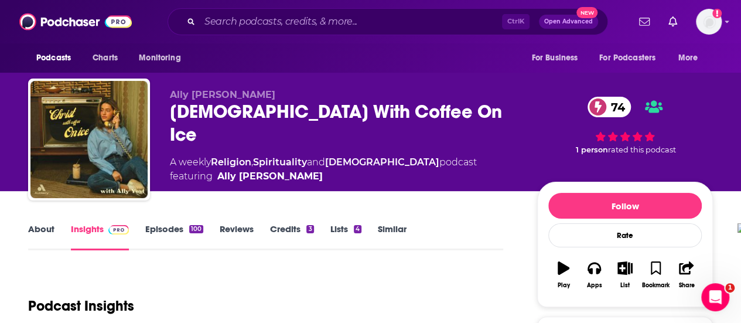
click at [37, 227] on link "About" at bounding box center [41, 236] width 26 height 27
